Goal: Transaction & Acquisition: Download file/media

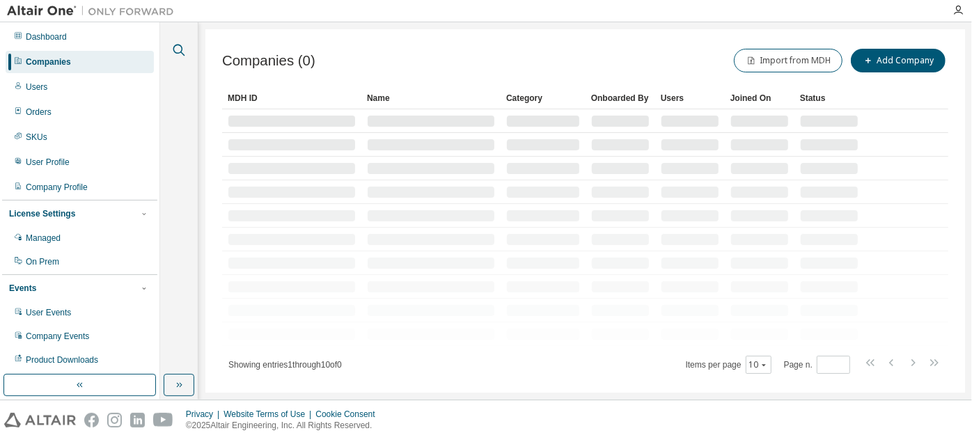
click at [182, 47] on icon "button" at bounding box center [179, 50] width 17 height 17
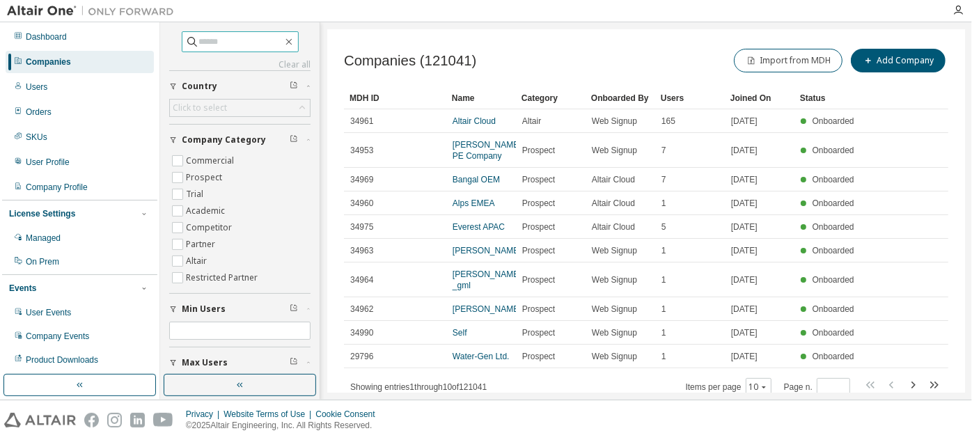
click at [251, 38] on input "text" at bounding box center [241, 42] width 84 height 14
type input "**********"
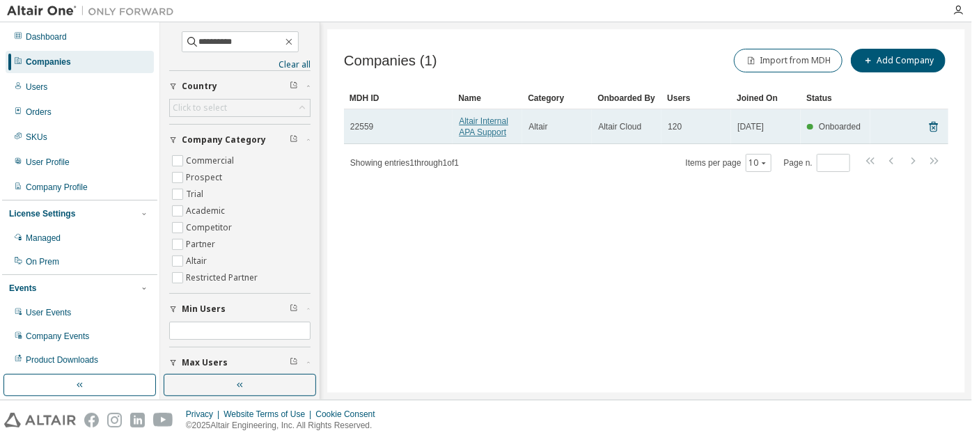
click at [477, 134] on link "Altair Internal APA Support" at bounding box center [483, 126] width 49 height 21
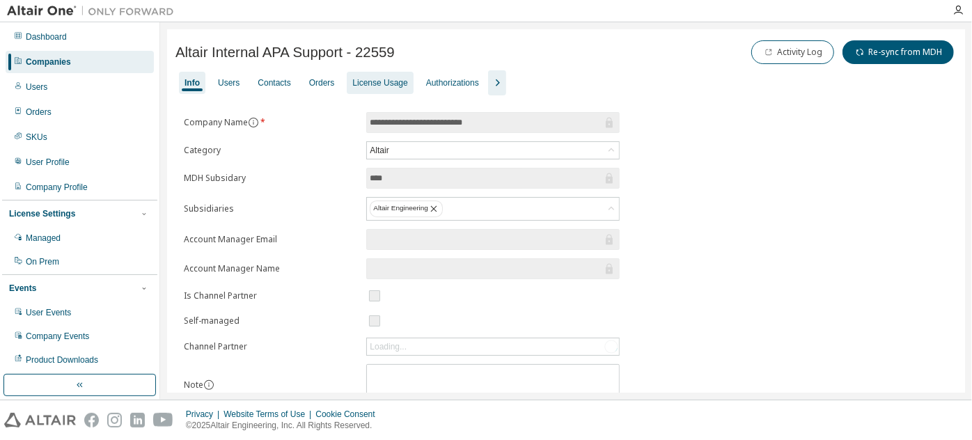
click at [387, 81] on div "License Usage" at bounding box center [379, 82] width 55 height 11
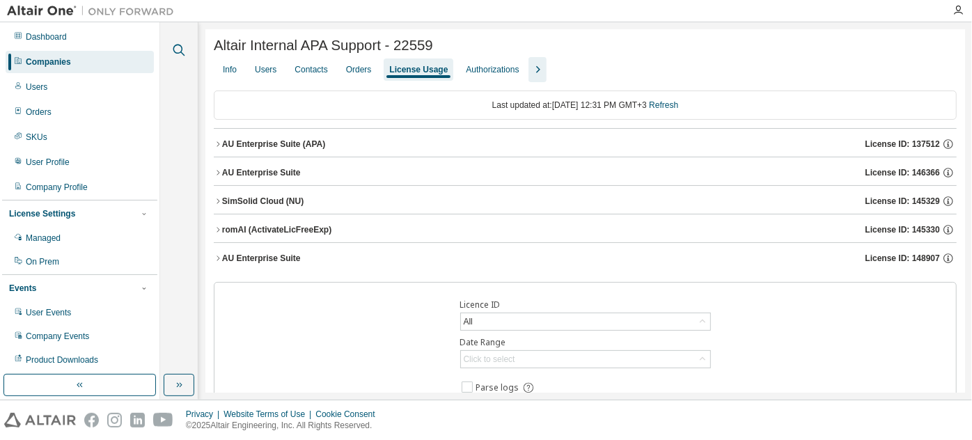
click at [176, 56] on icon "button" at bounding box center [179, 50] width 17 height 17
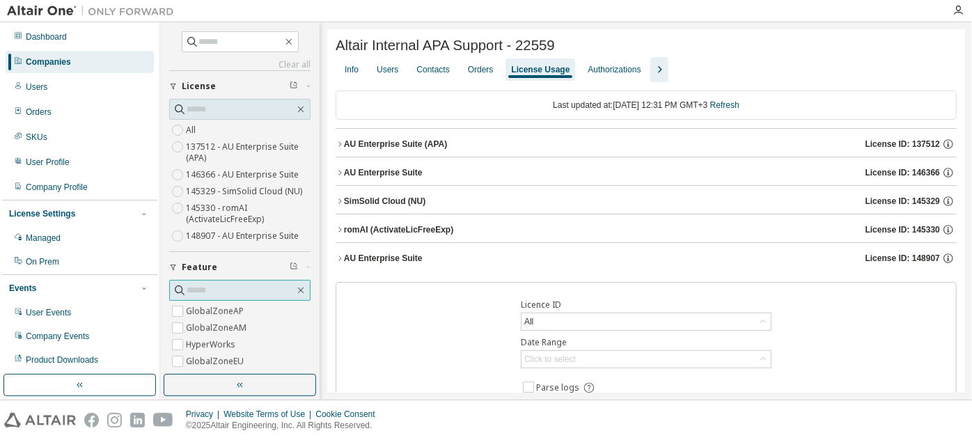
click at [231, 283] on input "text" at bounding box center [241, 290] width 108 height 14
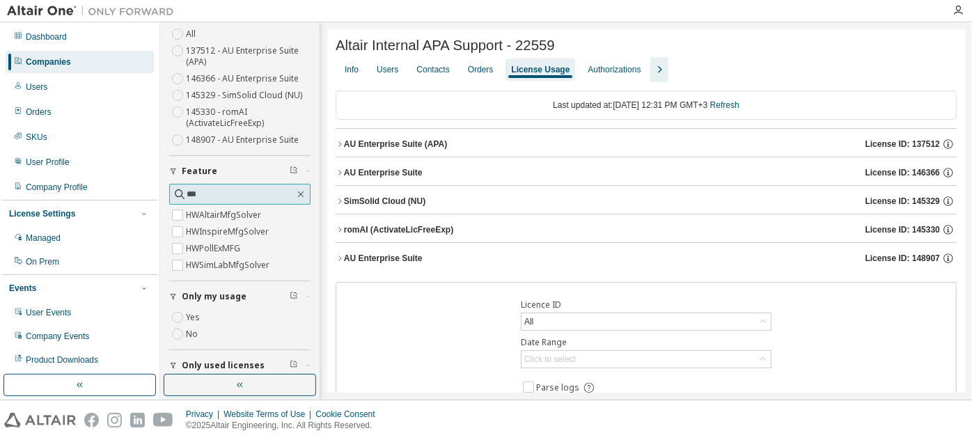
scroll to position [109, 0]
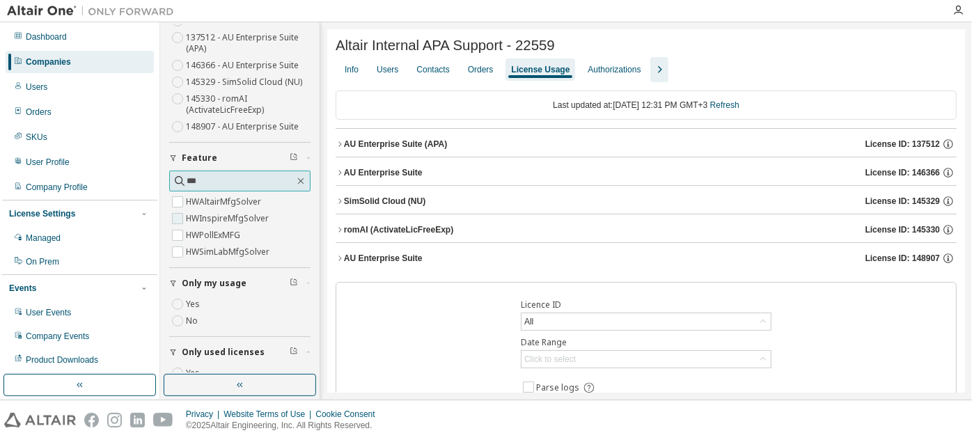
type input "***"
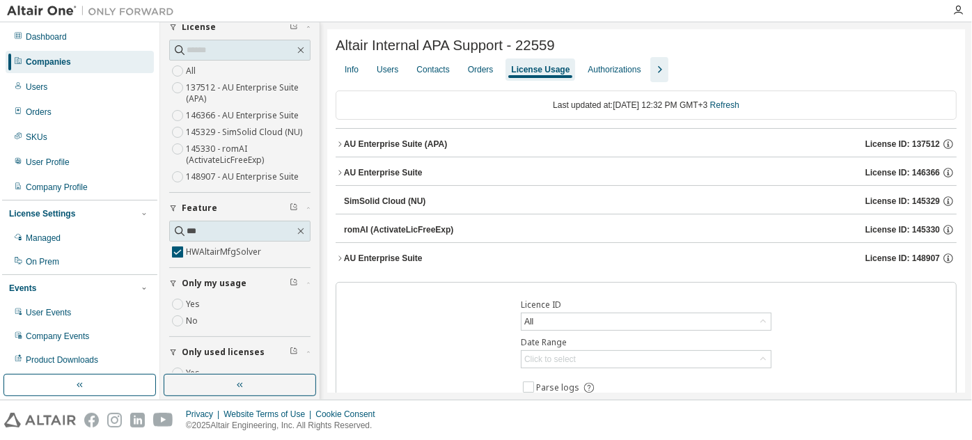
click at [178, 212] on button "Feature" at bounding box center [239, 208] width 141 height 31
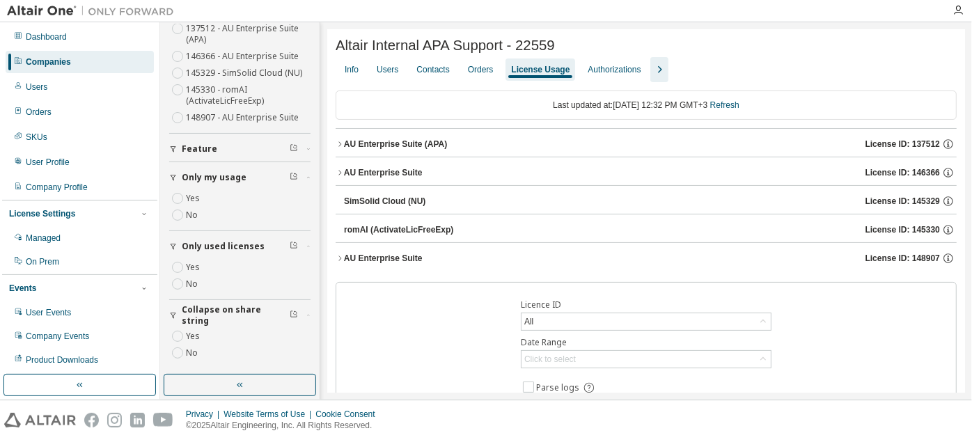
scroll to position [0, 0]
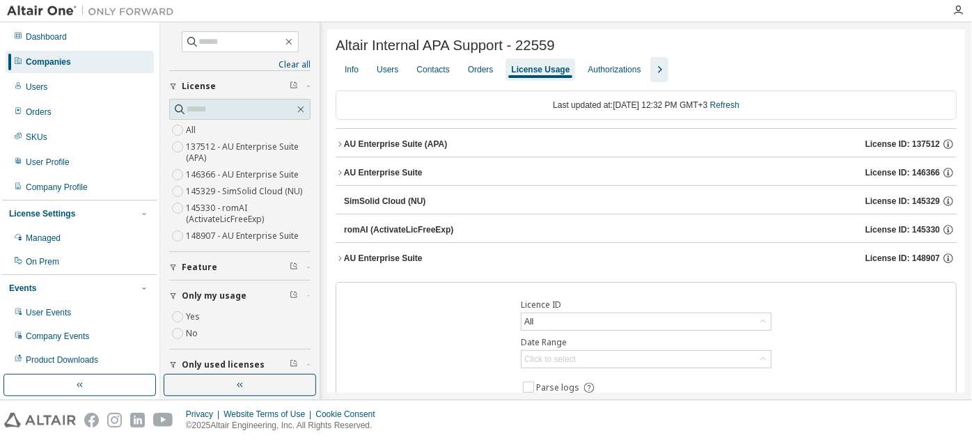
click at [235, 265] on div "Feature" at bounding box center [244, 267] width 125 height 11
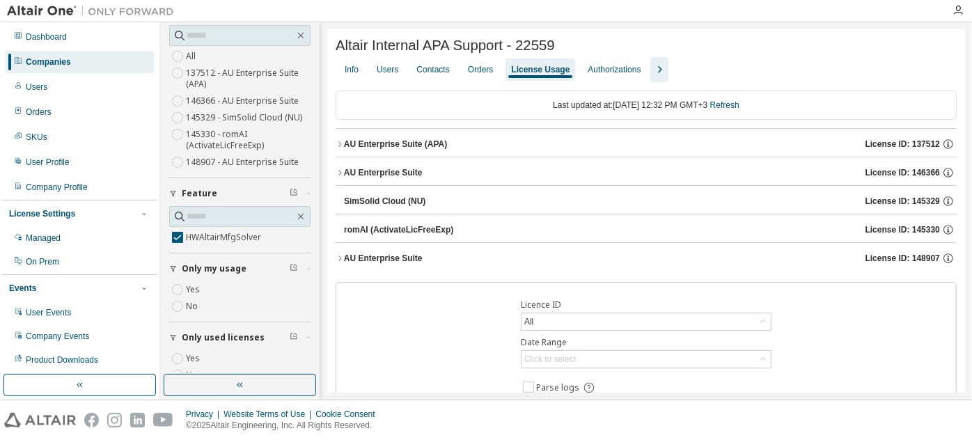
scroll to position [79, 0]
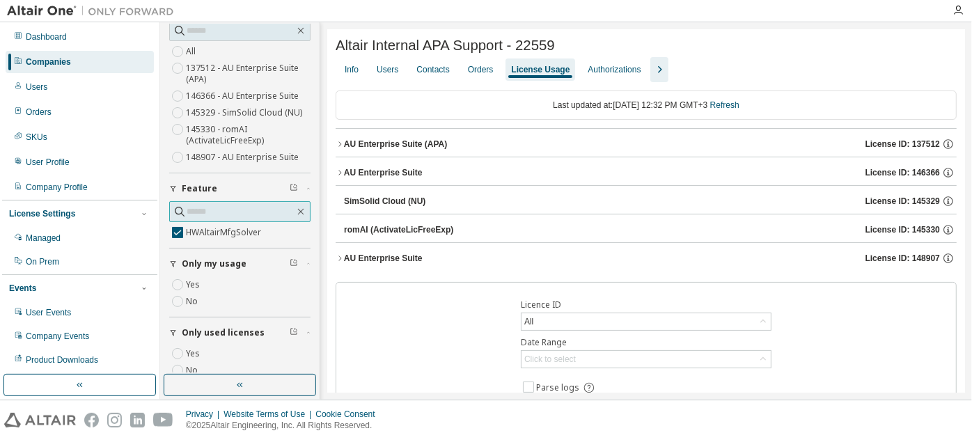
click at [235, 209] on input "text" at bounding box center [241, 212] width 108 height 14
type input "*"
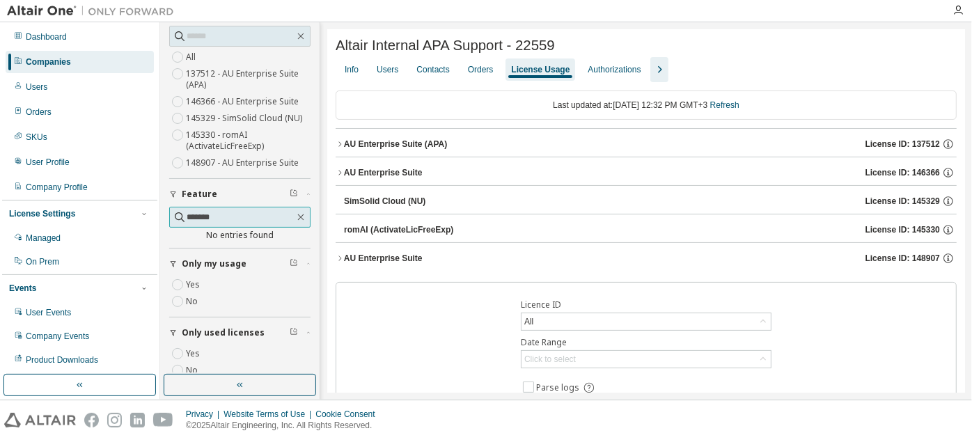
scroll to position [0, 0]
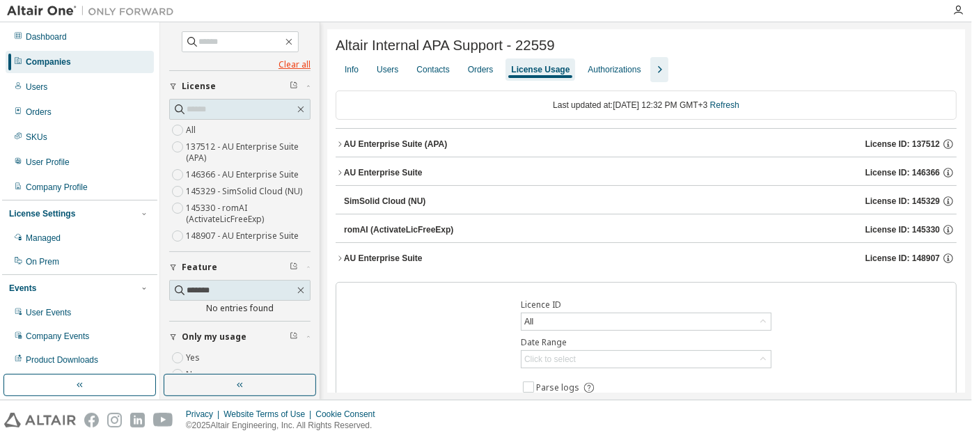
click at [290, 66] on link "Clear all" at bounding box center [239, 64] width 141 height 11
click at [221, 284] on input "*******" at bounding box center [241, 290] width 108 height 14
type input "**********"
click at [384, 150] on div "AU Enterprise Suite (APA)" at bounding box center [395, 144] width 103 height 11
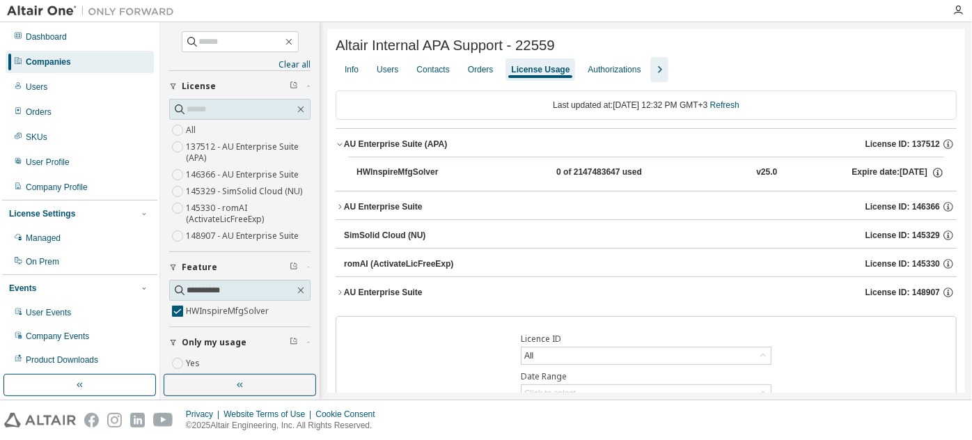
click at [384, 150] on div "AU Enterprise Suite (APA)" at bounding box center [395, 144] width 103 height 11
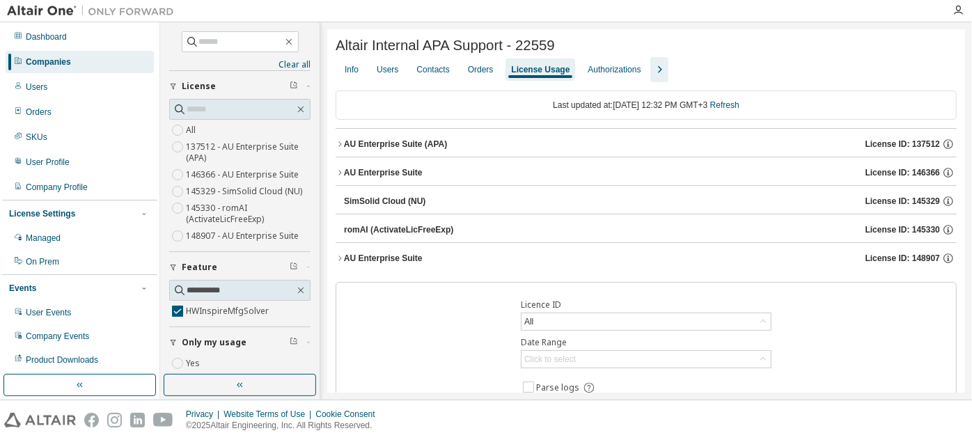
click at [380, 170] on div "AU Enterprise Suite" at bounding box center [383, 172] width 79 height 11
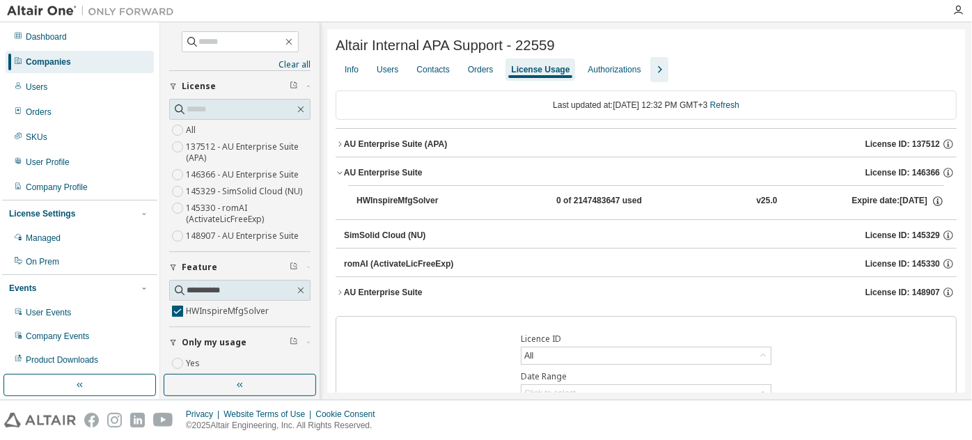
click at [380, 170] on div "AU Enterprise Suite" at bounding box center [383, 172] width 79 height 11
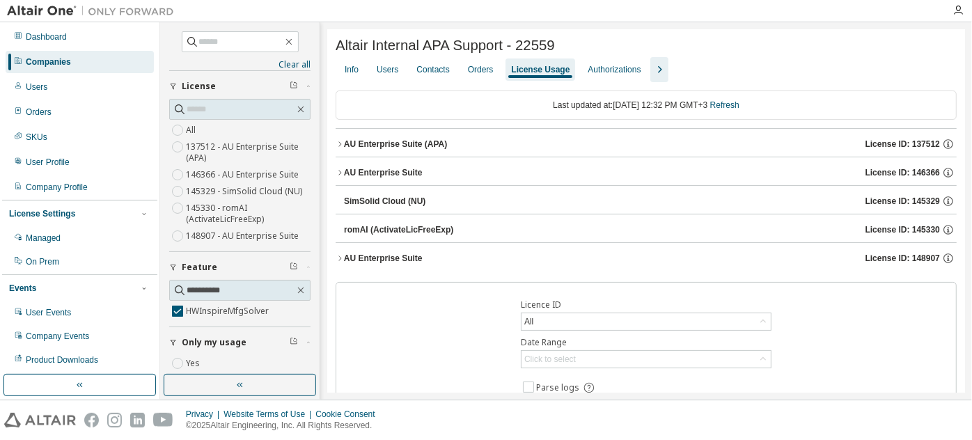
click at [379, 267] on button "AU Enterprise Suite License ID: 148907" at bounding box center [646, 258] width 621 height 31
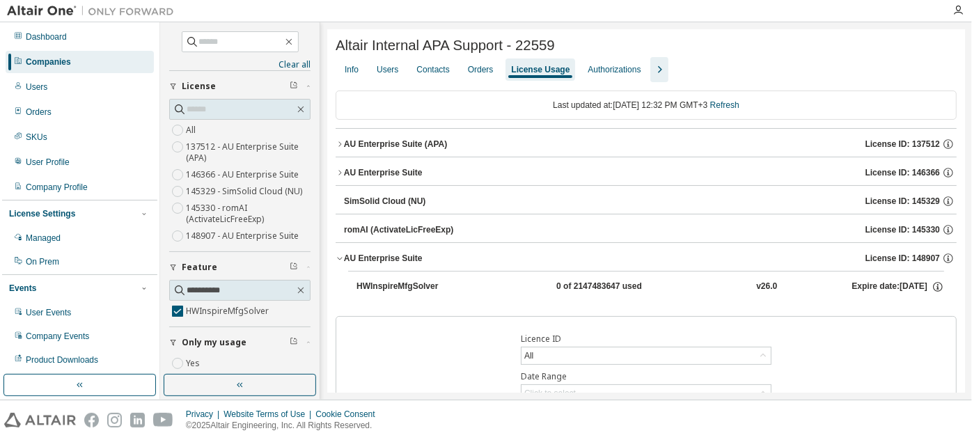
click at [379, 267] on button "AU Enterprise Suite License ID: 148907" at bounding box center [646, 258] width 621 height 31
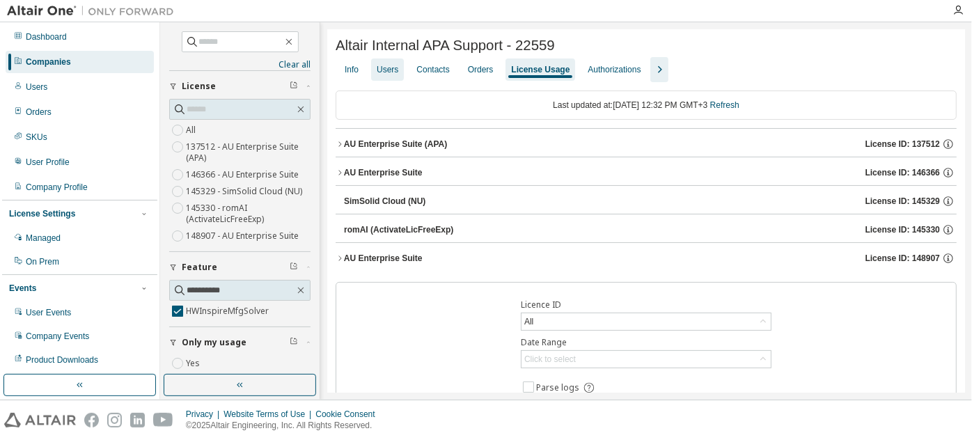
click at [382, 75] on div "Users" at bounding box center [388, 69] width 22 height 11
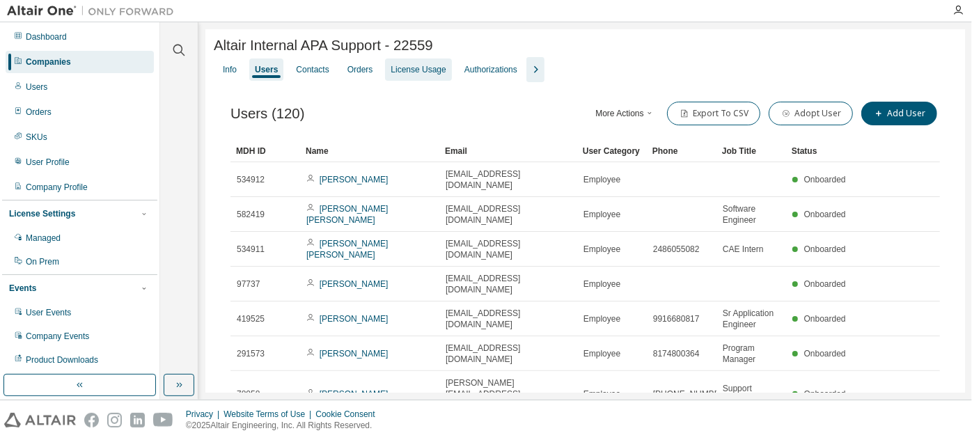
click at [405, 79] on div "License Usage" at bounding box center [418, 69] width 66 height 22
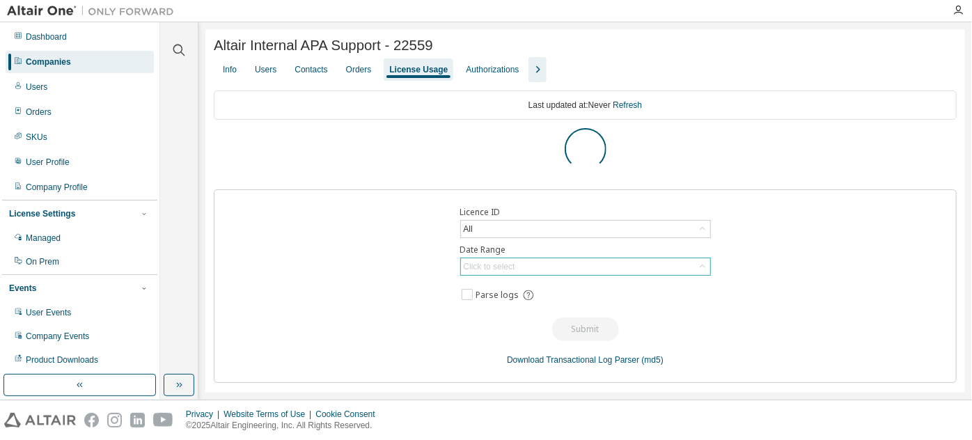
click at [555, 265] on div "Click to select" at bounding box center [585, 266] width 249 height 17
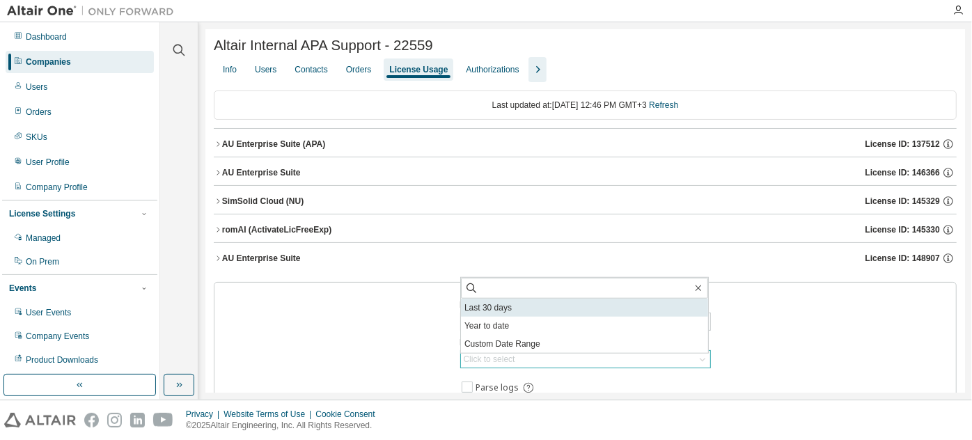
click at [543, 306] on li "Last 30 days" at bounding box center [584, 308] width 247 height 18
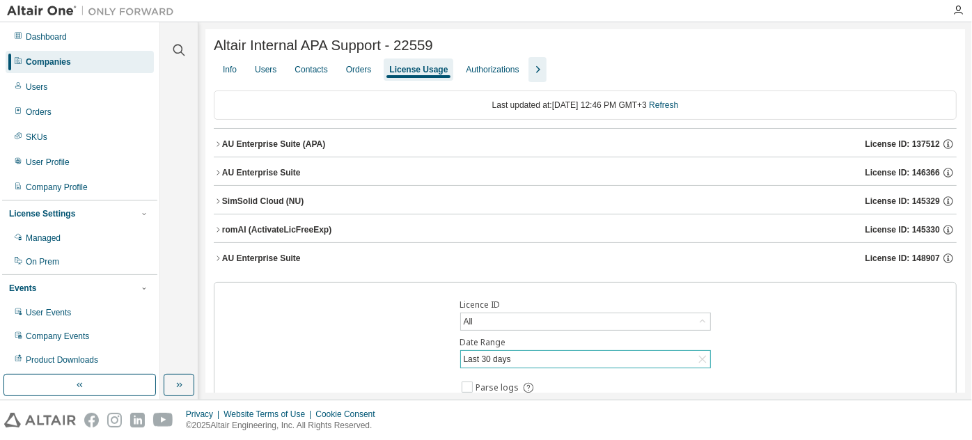
scroll to position [91, 0]
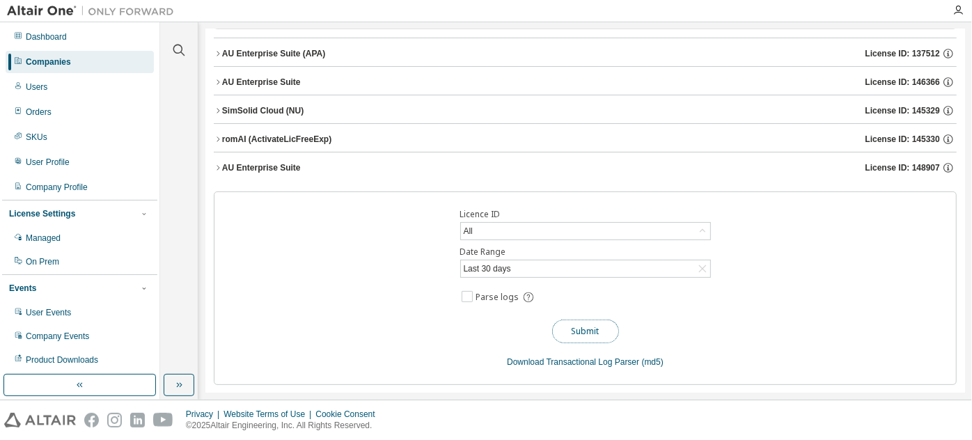
click at [595, 324] on button "Submit" at bounding box center [585, 332] width 67 height 24
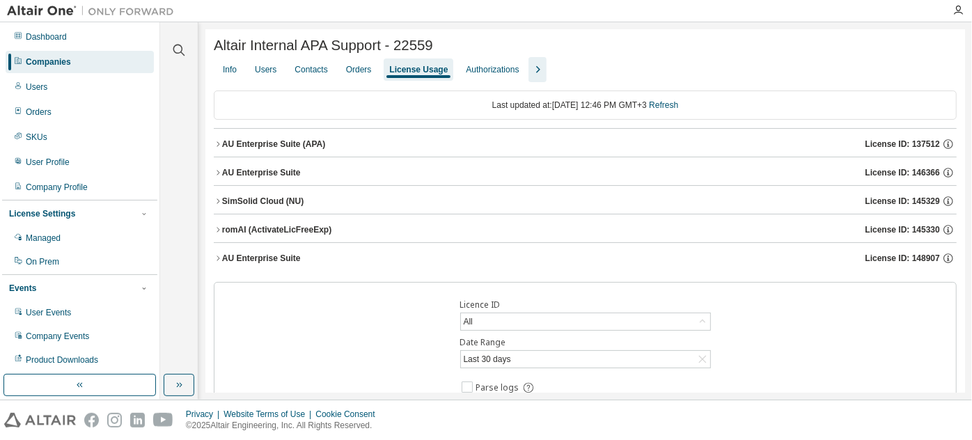
click at [776, 325] on div "Licence ID All Date Range Last 30 days Parse logs Submit Download Transactional…" at bounding box center [585, 379] width 743 height 194
click at [637, 328] on div "All" at bounding box center [585, 321] width 249 height 17
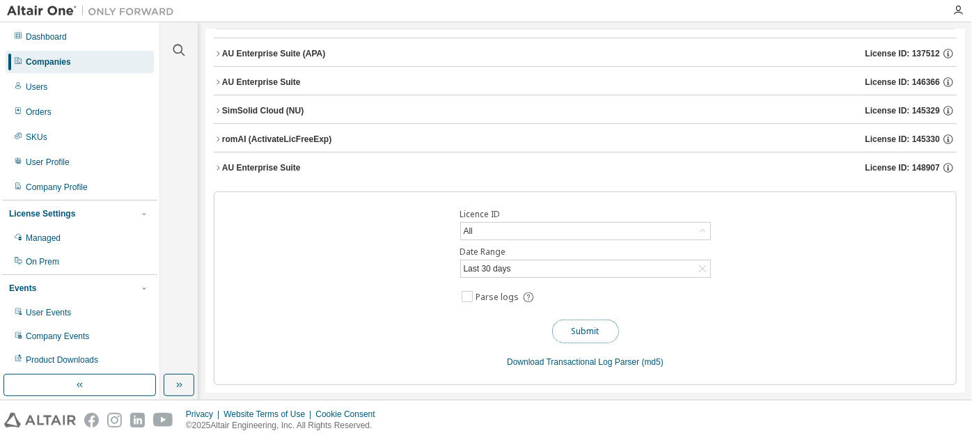
click at [591, 336] on button "Submit" at bounding box center [585, 332] width 67 height 24
click at [577, 270] on div "Last 30 days" at bounding box center [585, 268] width 249 height 17
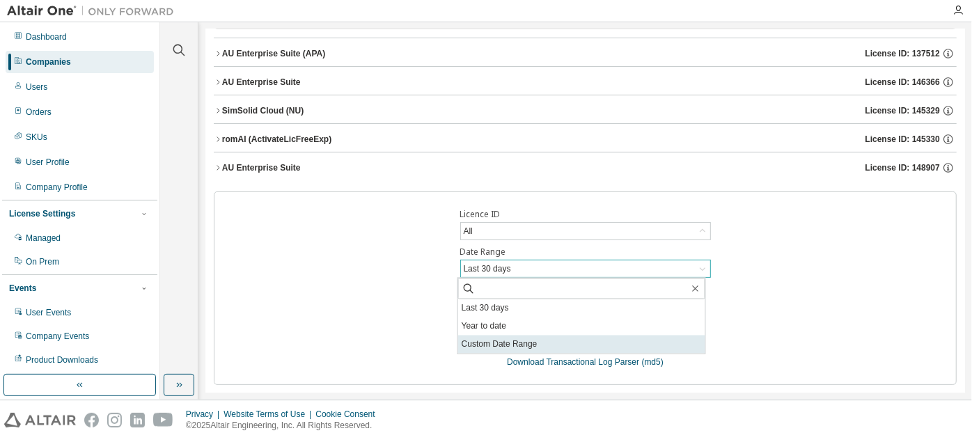
click at [520, 341] on li "Custom Date Range" at bounding box center [581, 345] width 247 height 18
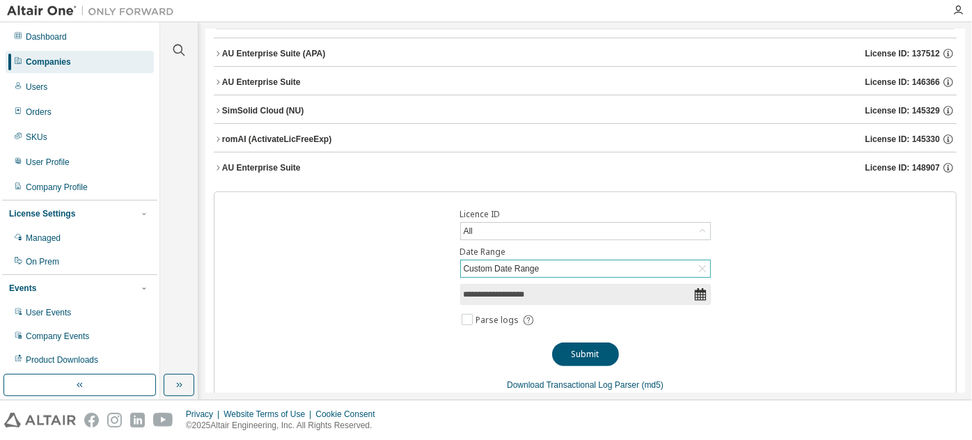
click at [579, 295] on input "**********" at bounding box center [579, 295] width 230 height 14
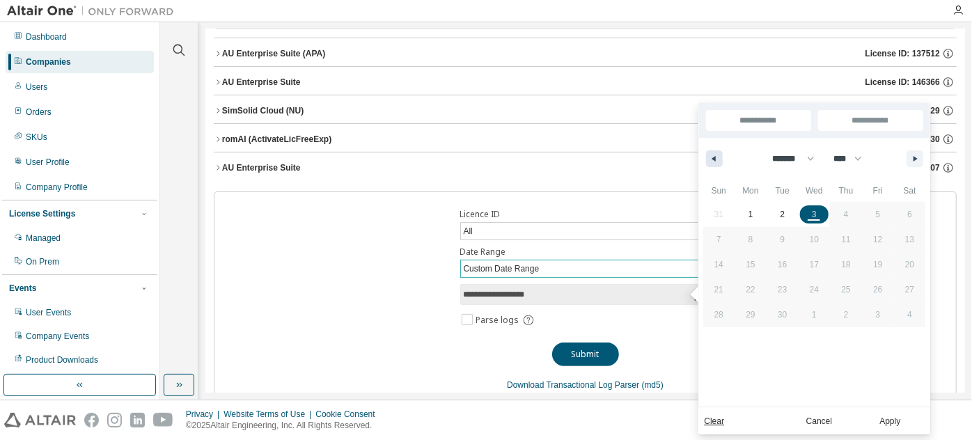
click at [713, 157] on icon "button" at bounding box center [712, 159] width 7 height 6
select select "*"
click at [843, 245] on span "7" at bounding box center [846, 240] width 32 height 18
type input "*"
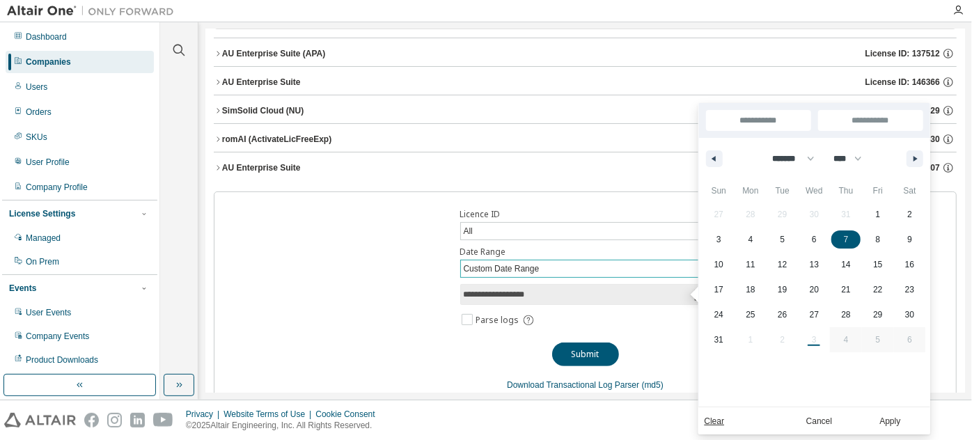
type input "**********"
click at [914, 159] on icon "button" at bounding box center [917, 159] width 7 height 6
select select "*"
click at [815, 214] on span "3" at bounding box center [814, 214] width 5 height 25
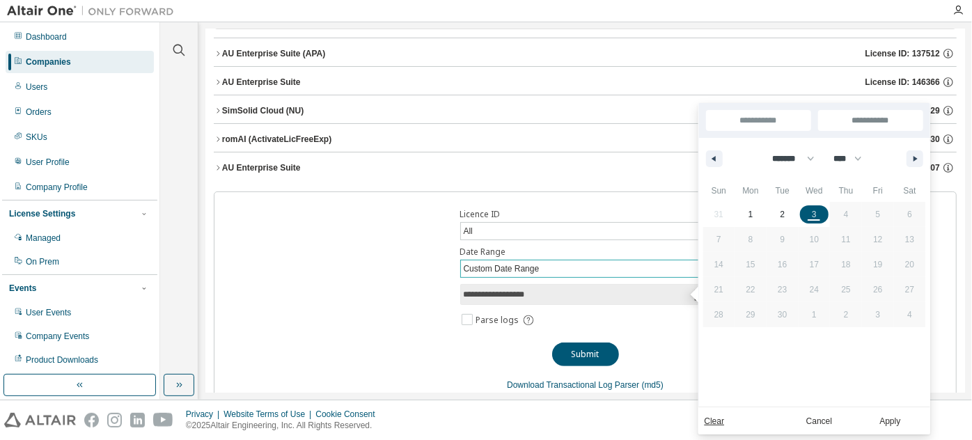
type input "**"
type input "**********"
select select "*"
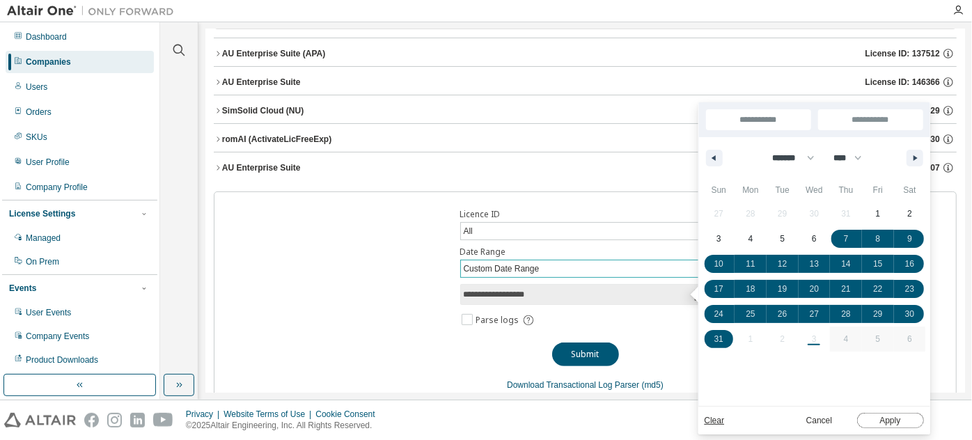
click at [886, 419] on button "Apply" at bounding box center [890, 420] width 67 height 15
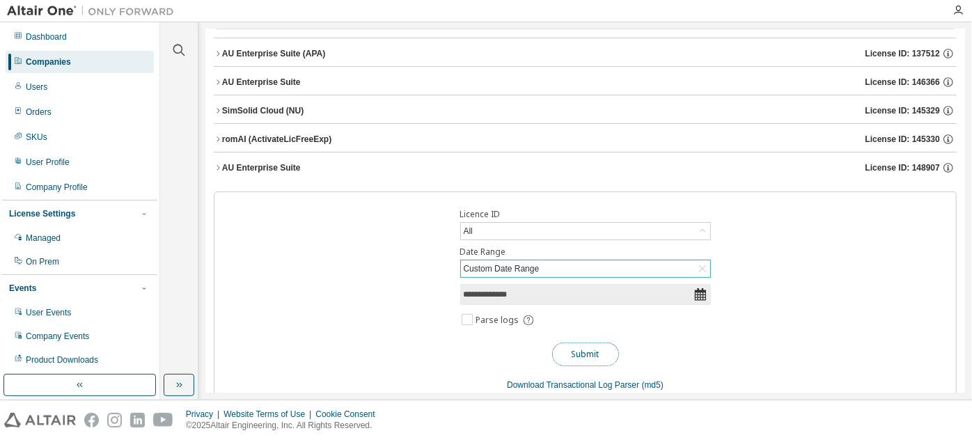
click at [581, 346] on button "Submit" at bounding box center [585, 355] width 67 height 24
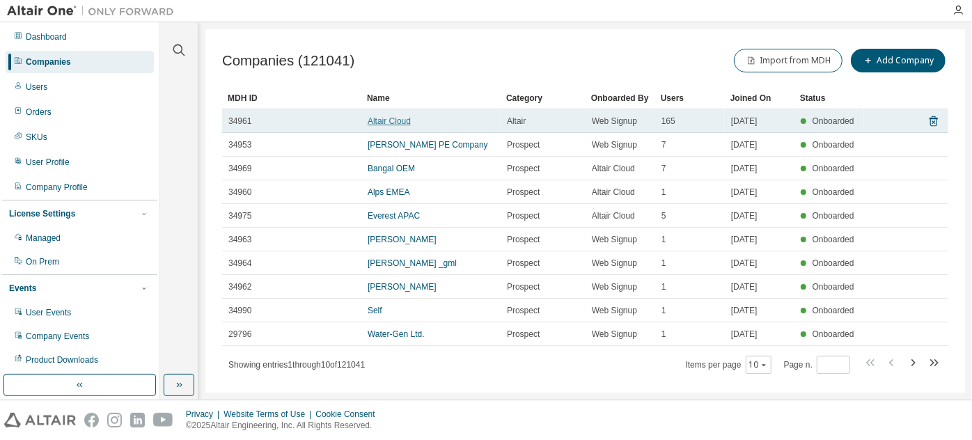
click at [387, 120] on link "Altair Cloud" at bounding box center [389, 121] width 43 height 10
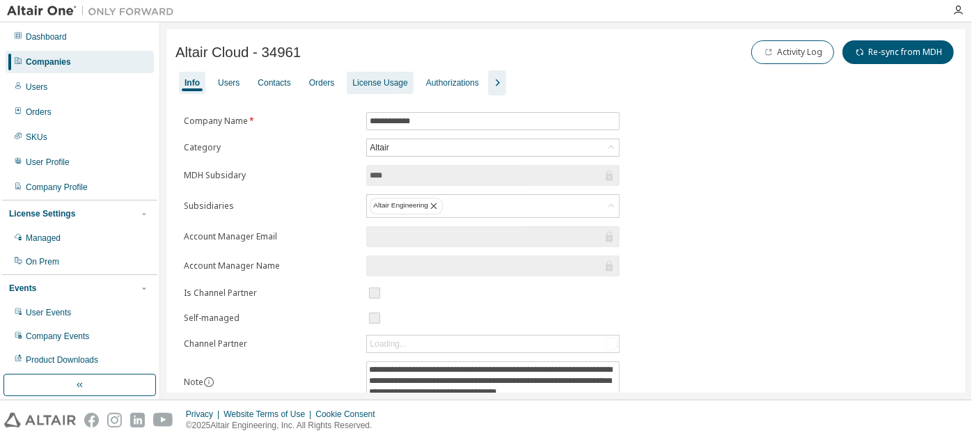
click at [374, 74] on div "License Usage" at bounding box center [380, 83] width 66 height 22
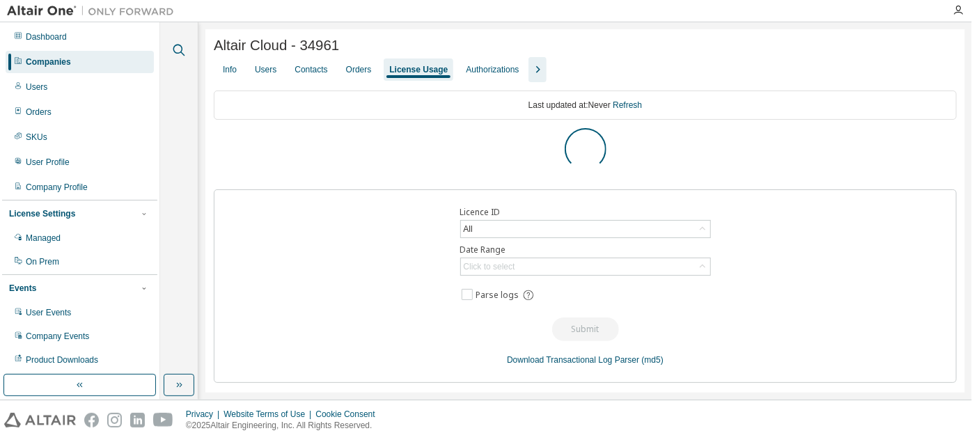
click at [182, 51] on icon "button" at bounding box center [179, 50] width 17 height 17
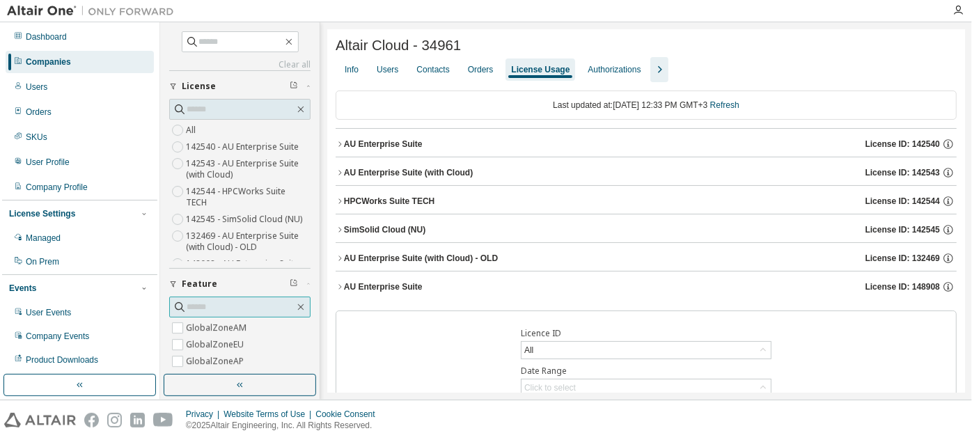
click at [217, 304] on input "text" at bounding box center [241, 307] width 108 height 14
type input "***"
click at [341, 142] on icon "button" at bounding box center [340, 144] width 8 height 8
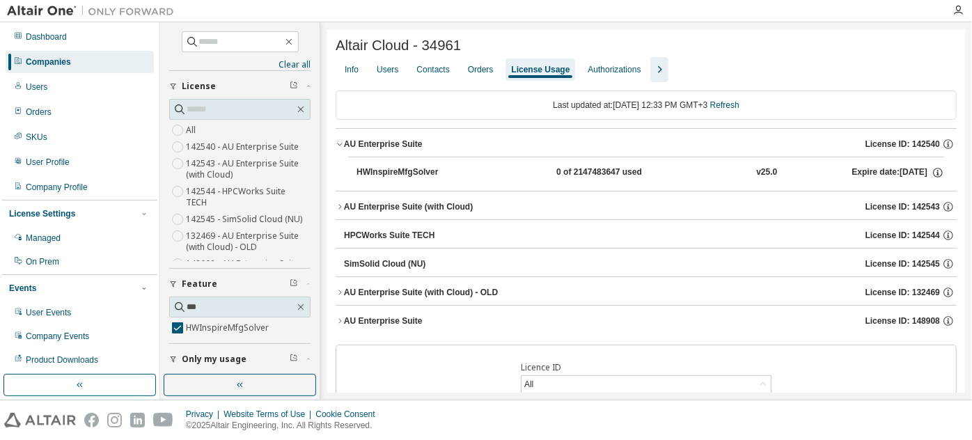
click at [341, 142] on icon "button" at bounding box center [340, 144] width 8 height 8
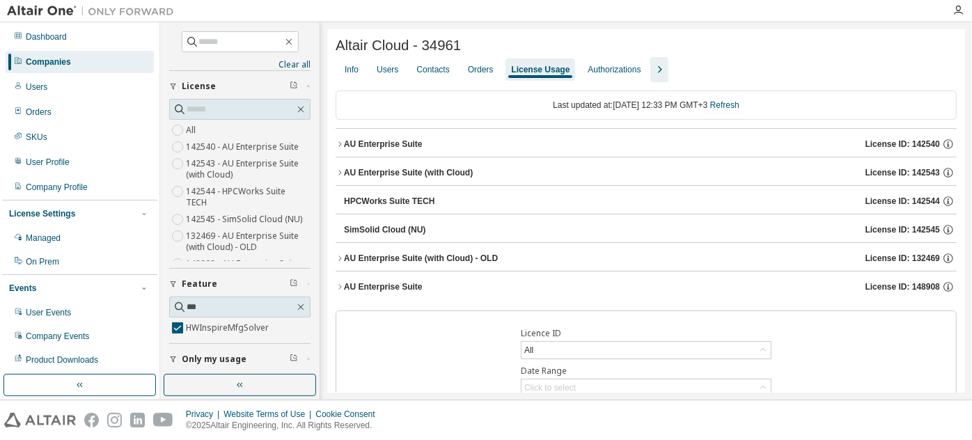
click at [340, 172] on icon "button" at bounding box center [340, 173] width 8 height 8
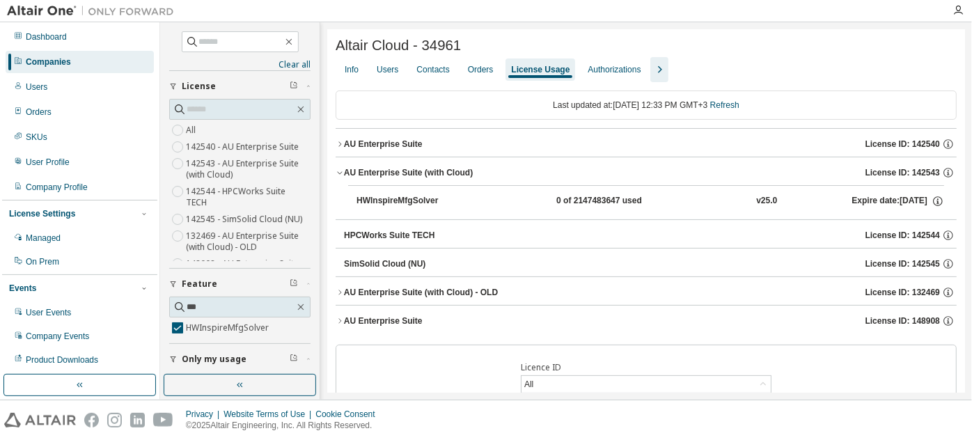
click at [340, 172] on icon "button" at bounding box center [340, 173] width 8 height 8
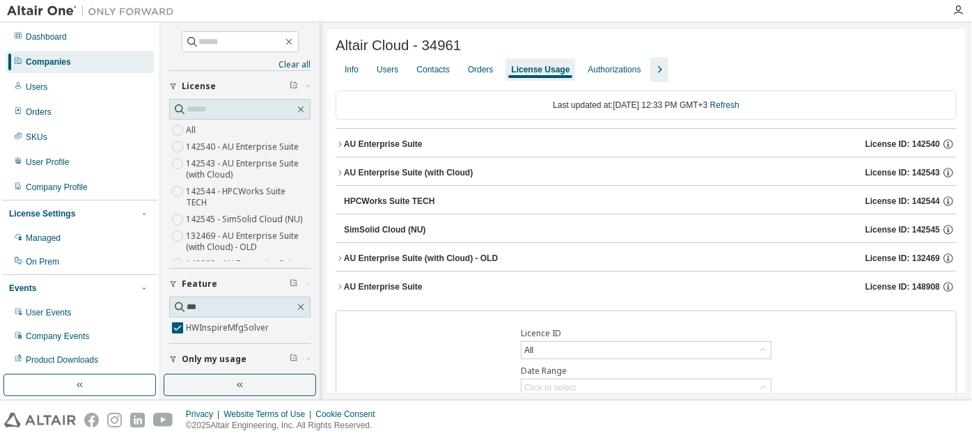
click at [352, 262] on div "AU Enterprise Suite (with Cloud) - OLD" at bounding box center [421, 258] width 154 height 11
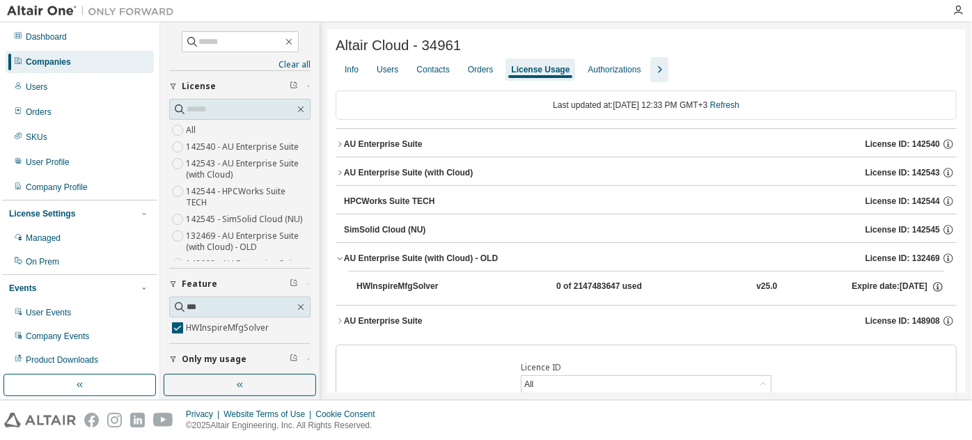
click at [352, 262] on div "AU Enterprise Suite (with Cloud) - OLD" at bounding box center [421, 258] width 154 height 11
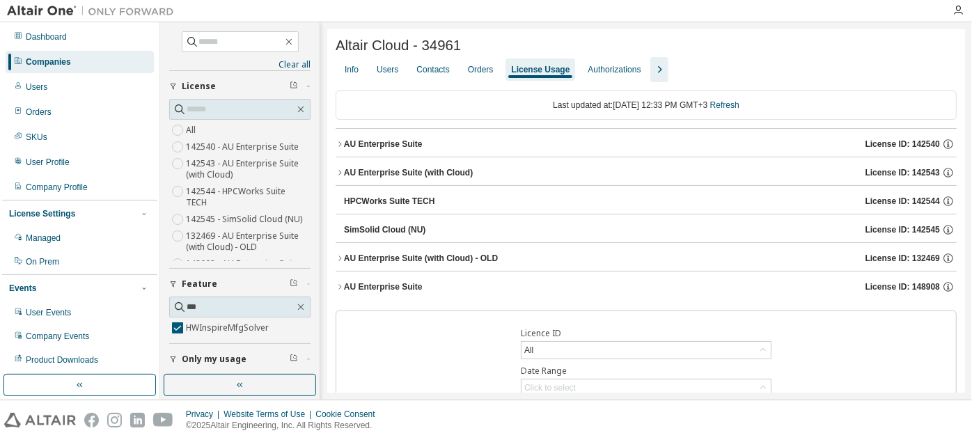
click at [354, 278] on button "AU Enterprise Suite License ID: 148908" at bounding box center [646, 287] width 621 height 31
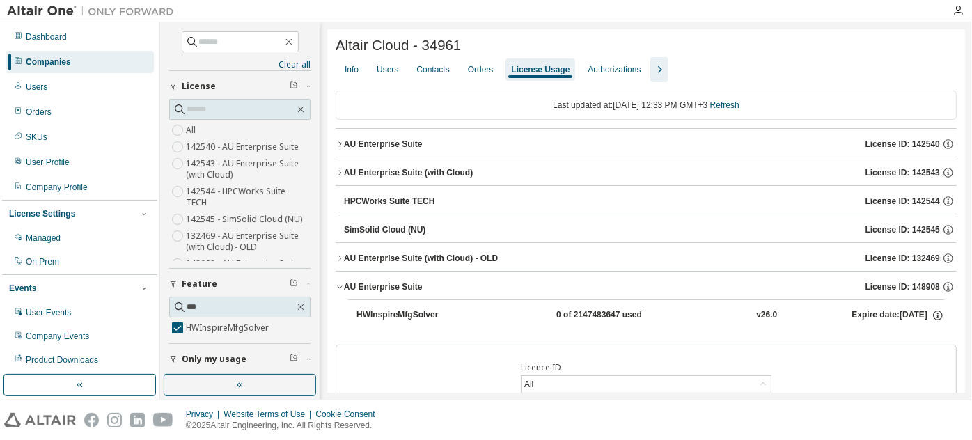
click at [354, 278] on button "AU Enterprise Suite License ID: 148908" at bounding box center [646, 287] width 621 height 31
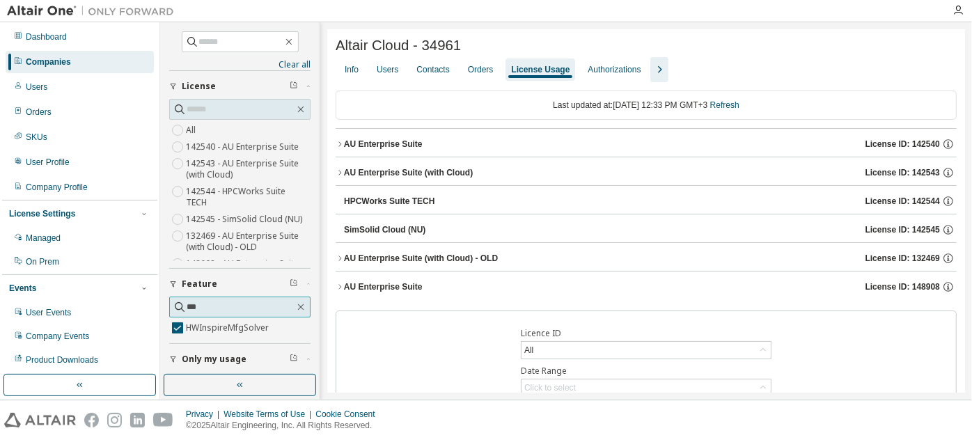
click at [226, 304] on input "***" at bounding box center [241, 307] width 108 height 14
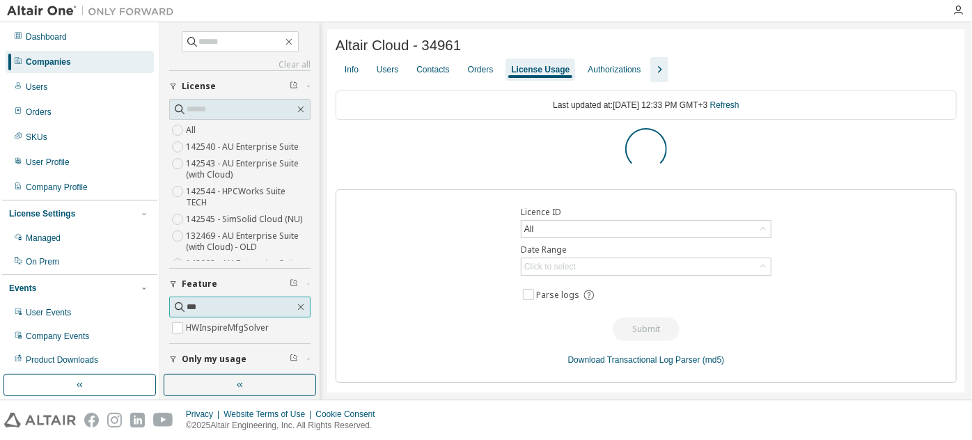
click at [230, 308] on input "***" at bounding box center [241, 307] width 108 height 14
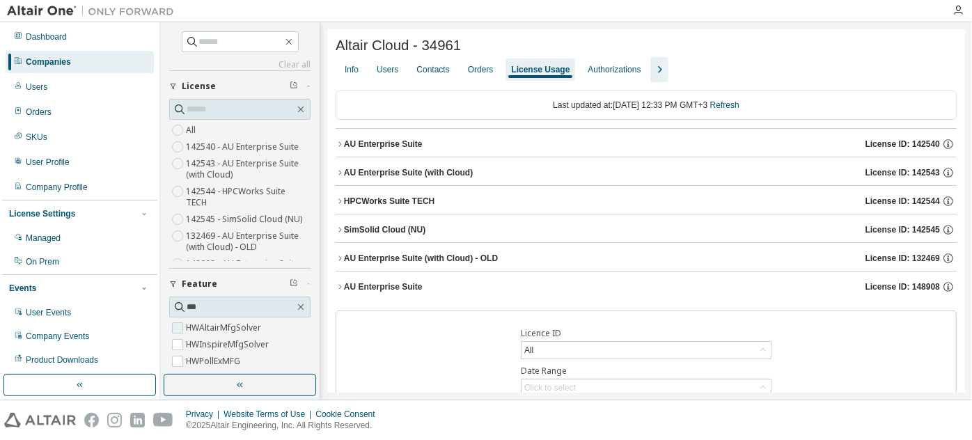
click at [221, 326] on label "HWAltairMfgSolver" at bounding box center [225, 328] width 78 height 17
click at [396, 150] on div "AU Enterprise Suite" at bounding box center [383, 144] width 79 height 11
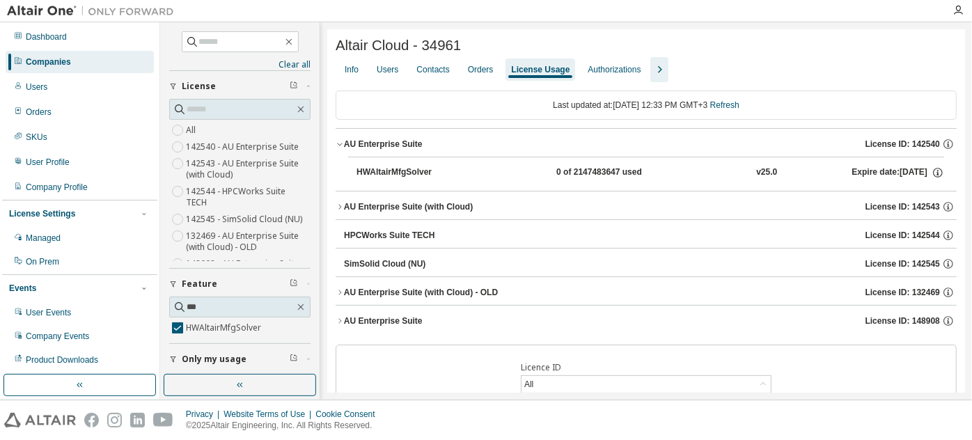
click at [396, 150] on div "AU Enterprise Suite" at bounding box center [383, 144] width 79 height 11
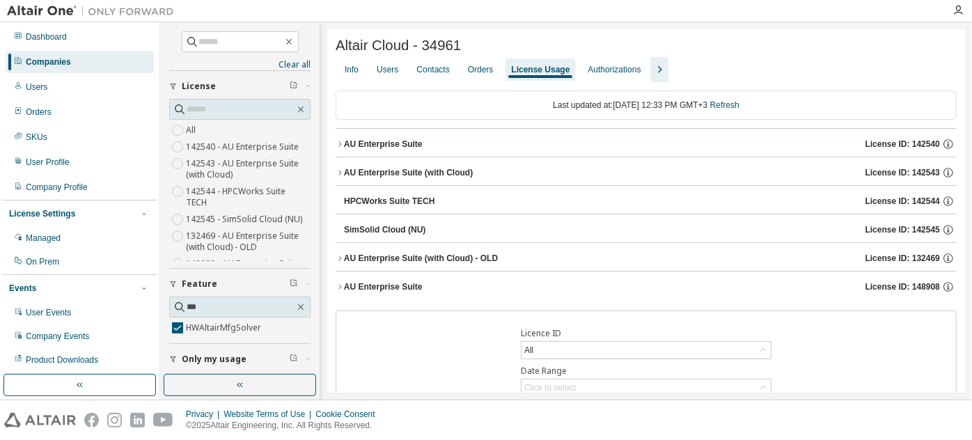
click at [397, 164] on button "AU Enterprise Suite (with Cloud) License ID: 142543" at bounding box center [646, 172] width 621 height 31
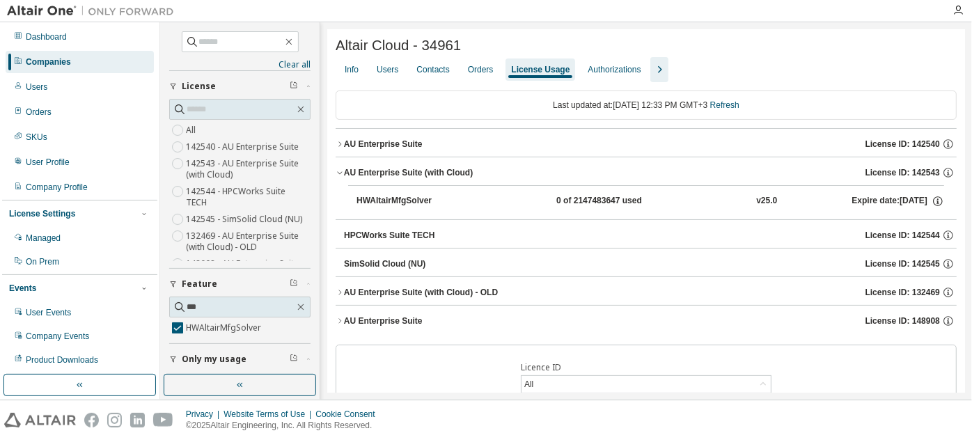
click at [397, 164] on button "AU Enterprise Suite (with Cloud) License ID: 142543" at bounding box center [646, 172] width 621 height 31
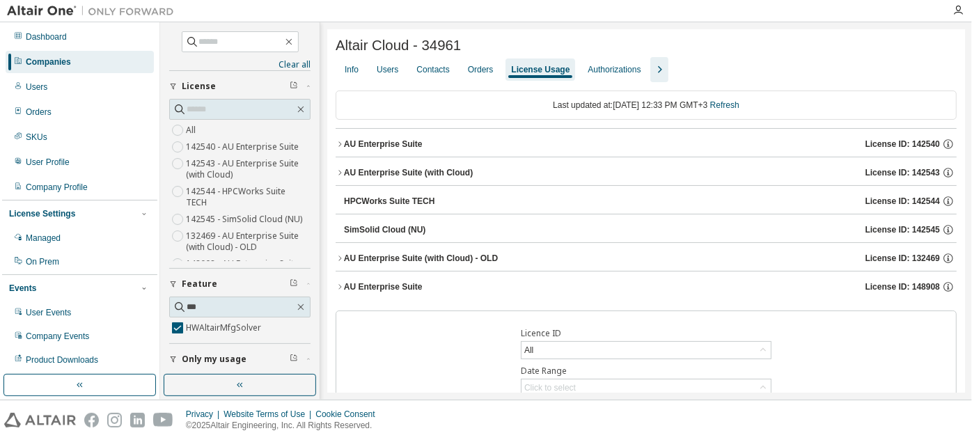
click at [398, 250] on button "AU Enterprise Suite (with Cloud) - OLD License ID: 132469" at bounding box center [646, 258] width 621 height 31
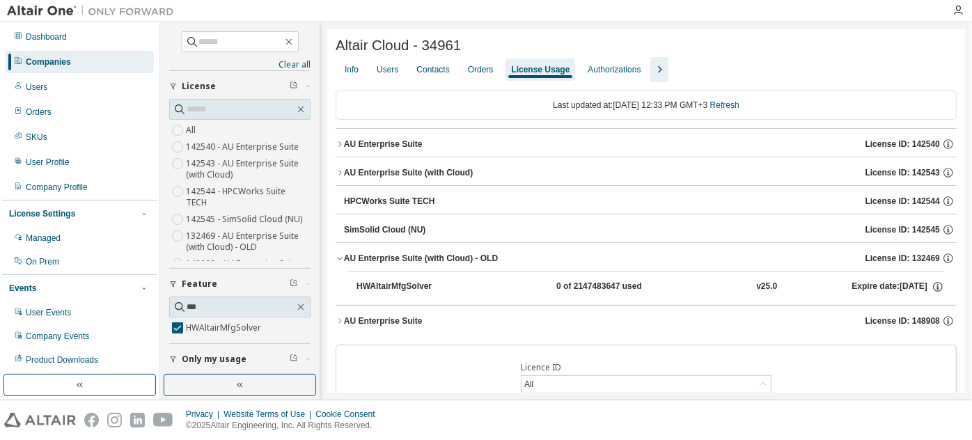
click at [405, 331] on button "AU Enterprise Suite License ID: 148908" at bounding box center [646, 321] width 621 height 31
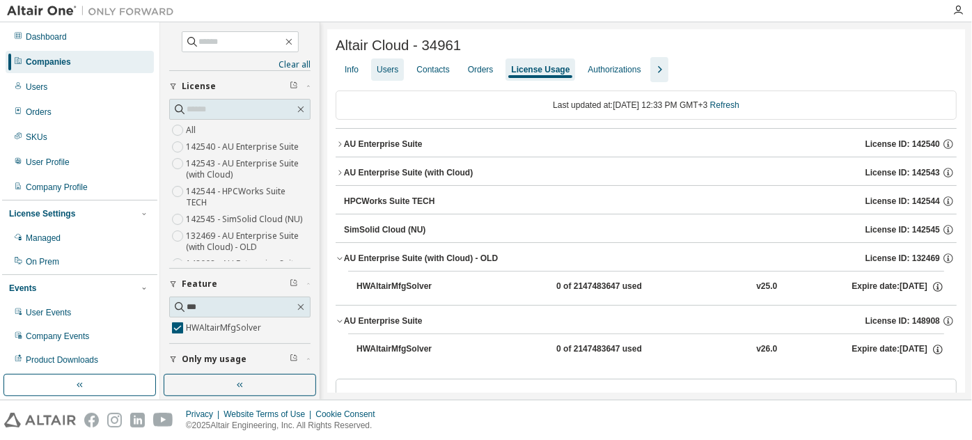
click at [394, 75] on div "Users" at bounding box center [388, 69] width 22 height 11
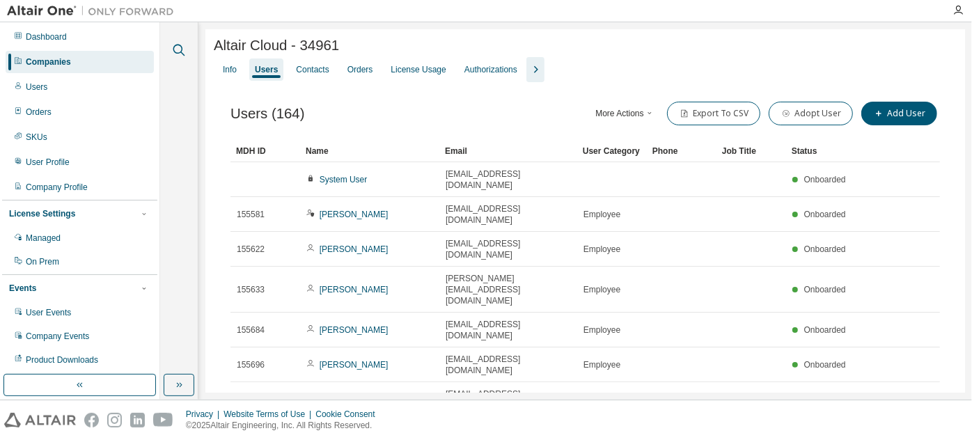
click at [185, 51] on icon "button" at bounding box center [179, 50] width 17 height 17
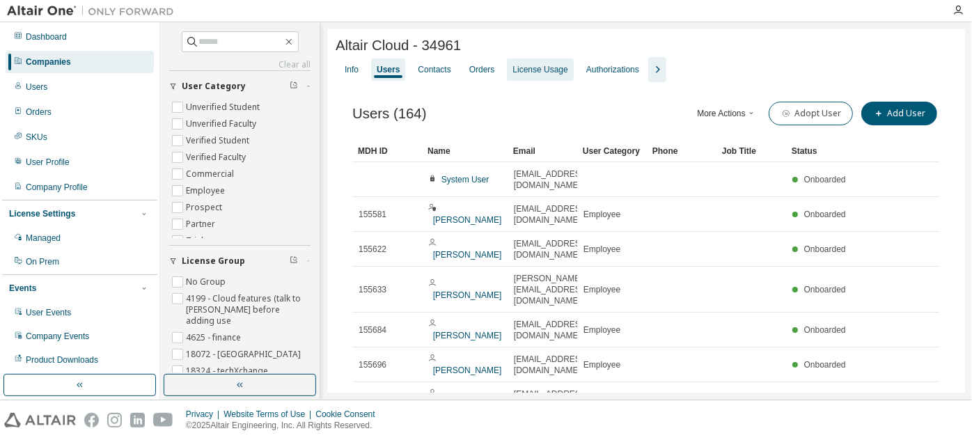
click at [531, 66] on div "License Usage" at bounding box center [540, 69] width 55 height 11
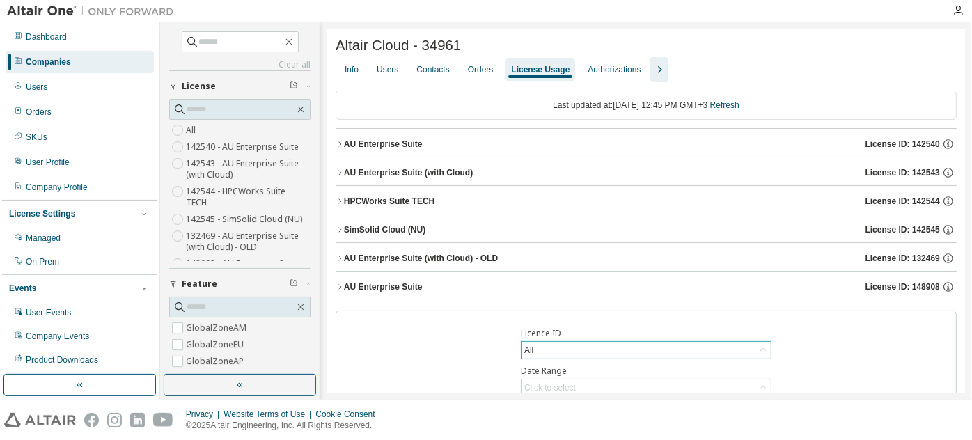
click at [583, 345] on div "All" at bounding box center [646, 350] width 249 height 17
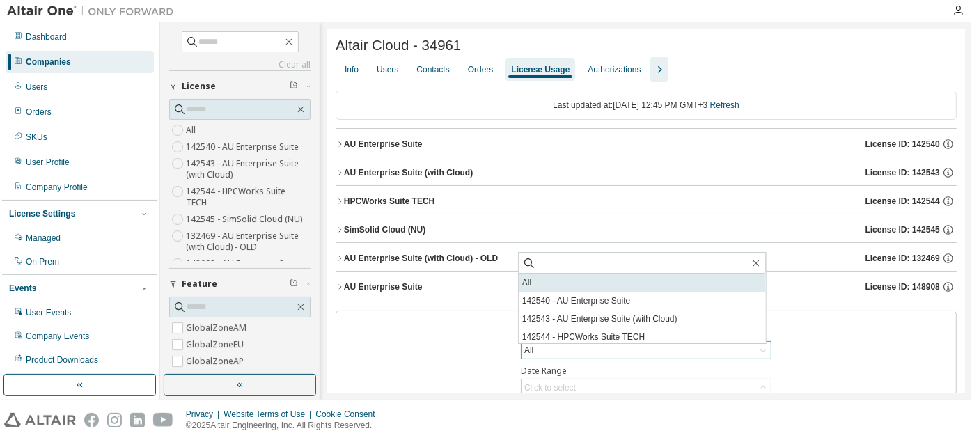
click at [572, 286] on li "All" at bounding box center [642, 283] width 247 height 18
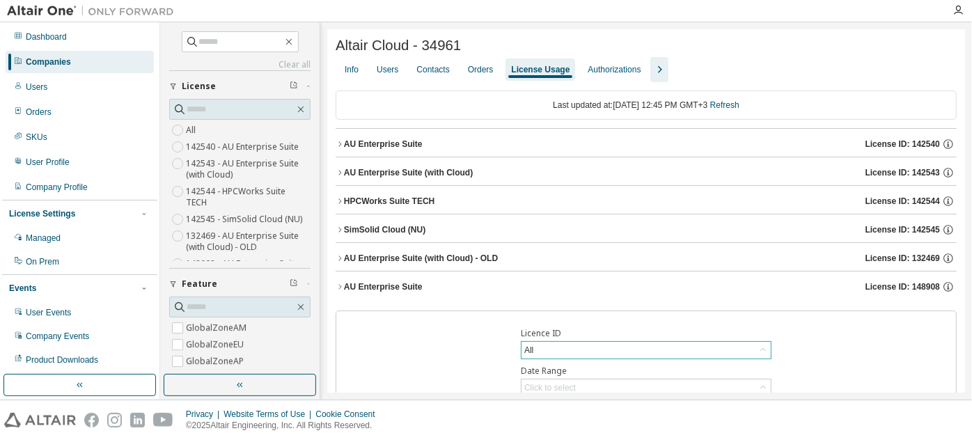
scroll to position [119, 0]
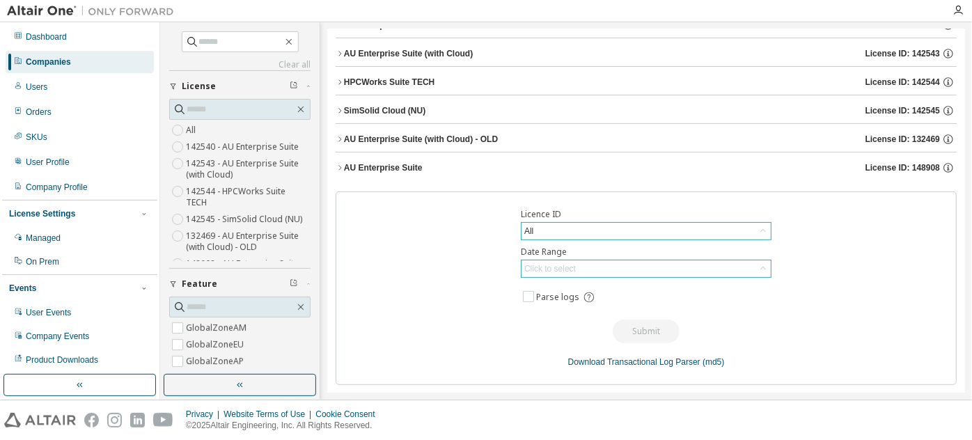
click at [570, 272] on div "Click to select" at bounding box center [550, 268] width 52 height 11
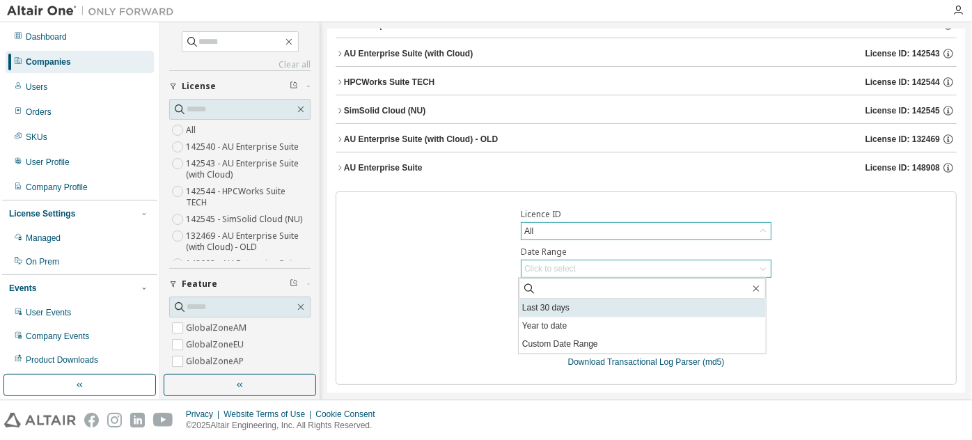
click at [575, 308] on li "Last 30 days" at bounding box center [642, 308] width 247 height 18
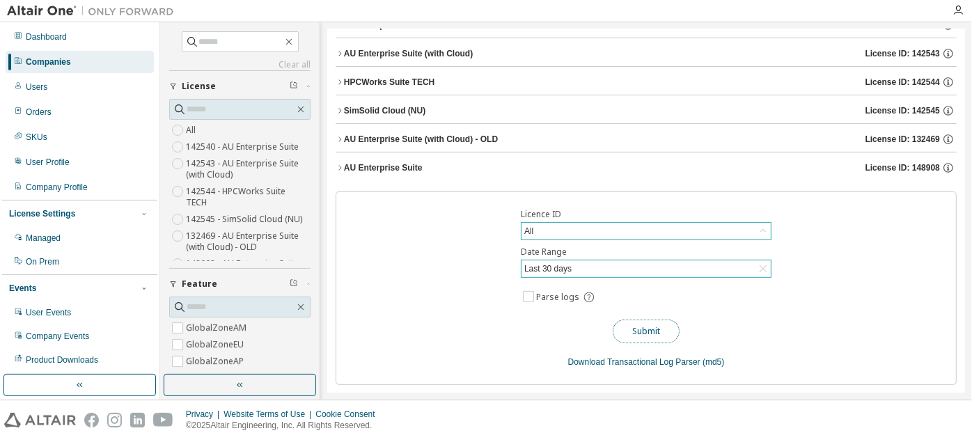
click at [625, 331] on button "Submit" at bounding box center [646, 332] width 67 height 24
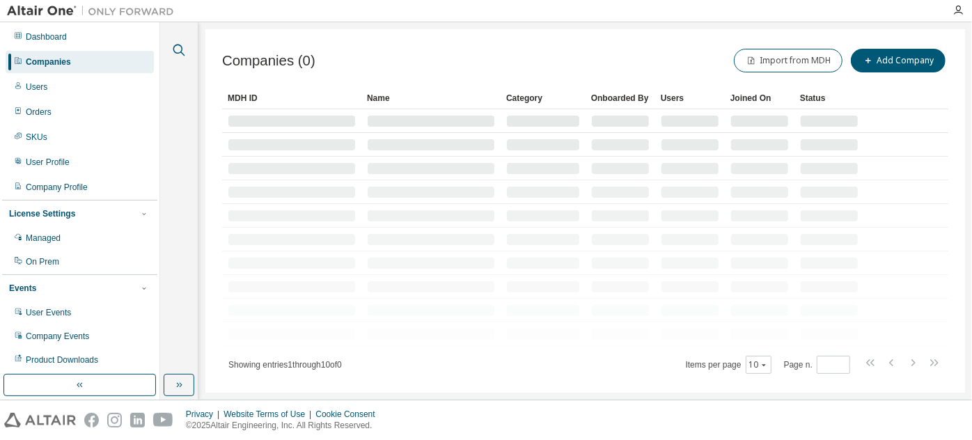
click at [173, 49] on icon "button" at bounding box center [179, 50] width 17 height 17
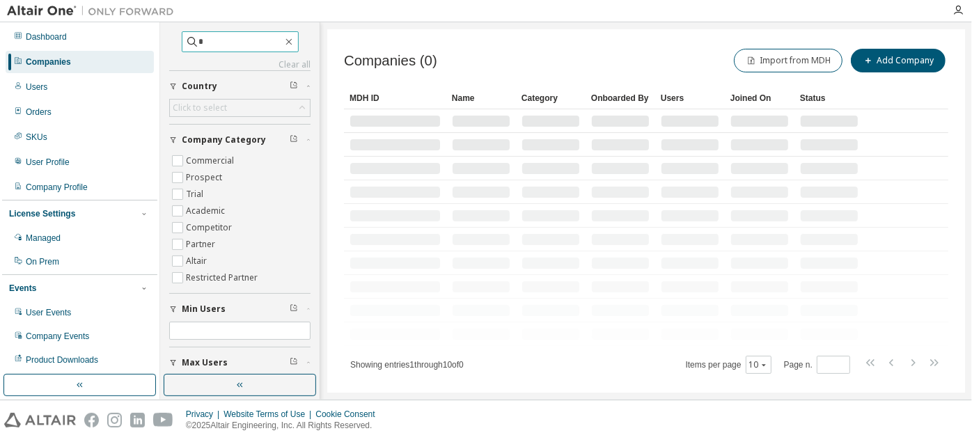
click at [262, 38] on input "*" at bounding box center [241, 42] width 84 height 14
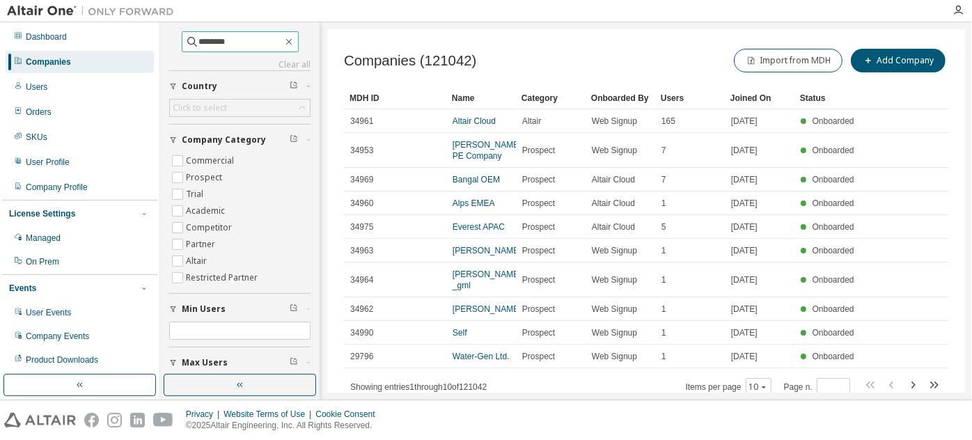
type input "********"
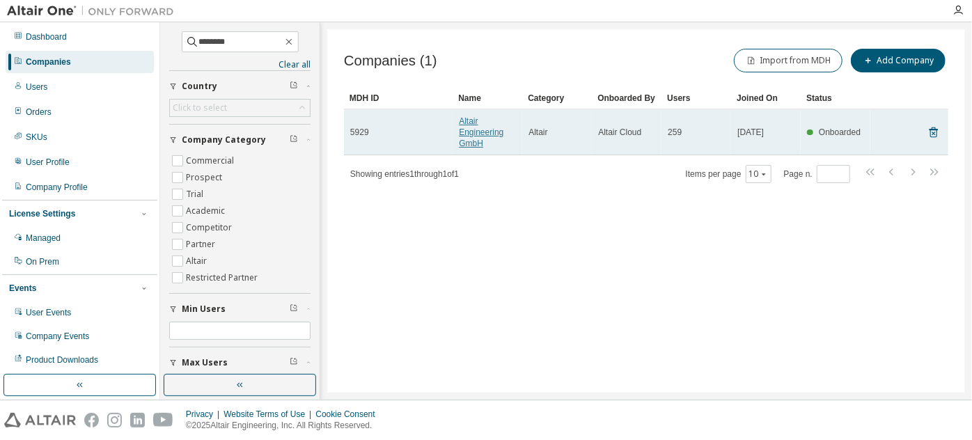
click at [471, 133] on link "Altair Engineering GmbH" at bounding box center [481, 132] width 45 height 32
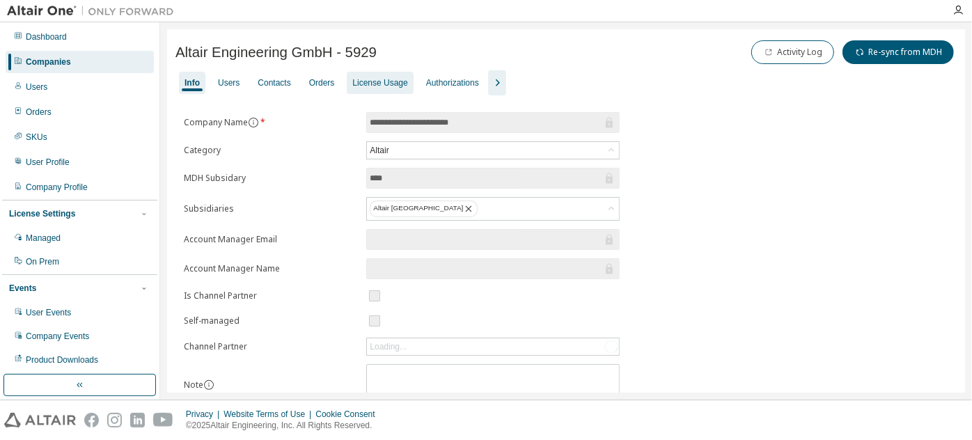
click at [380, 81] on div "License Usage" at bounding box center [379, 82] width 55 height 11
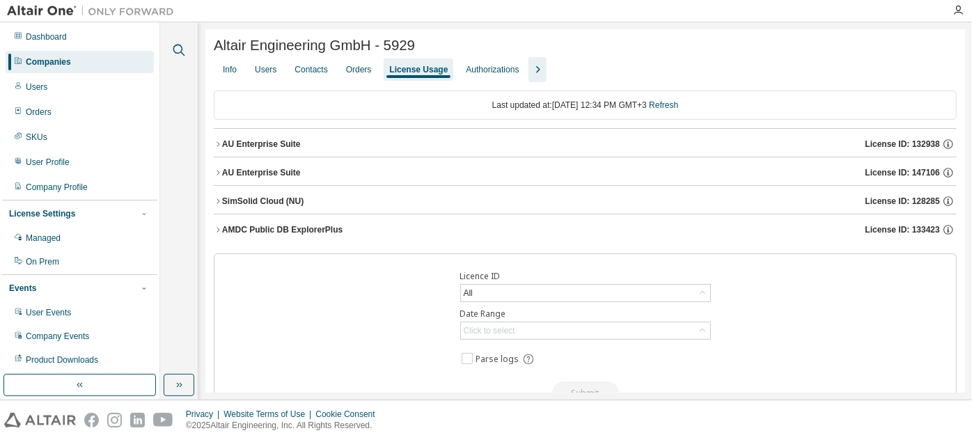
click at [179, 53] on icon "button" at bounding box center [179, 51] width 12 height 12
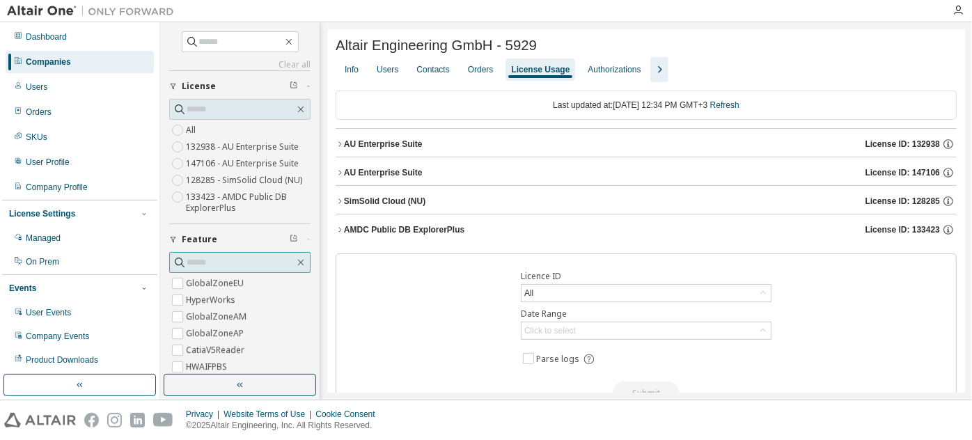
click at [229, 260] on input "text" at bounding box center [241, 263] width 108 height 14
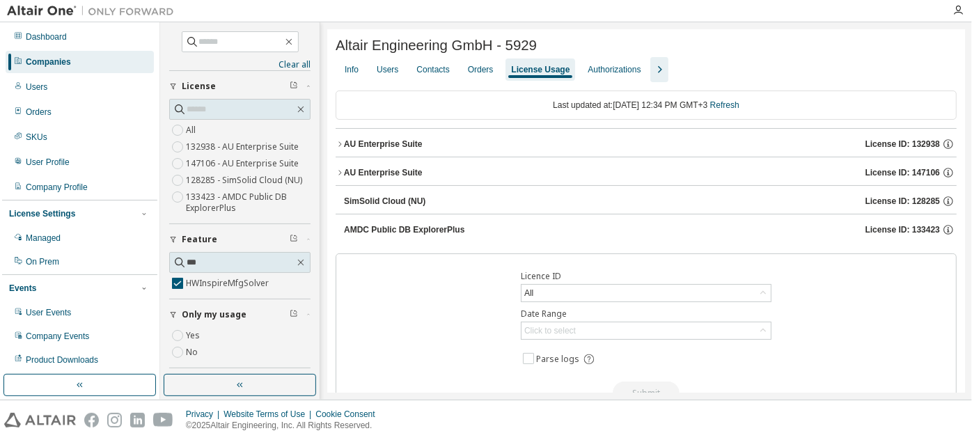
click at [350, 148] on div "AU Enterprise Suite" at bounding box center [383, 144] width 79 height 11
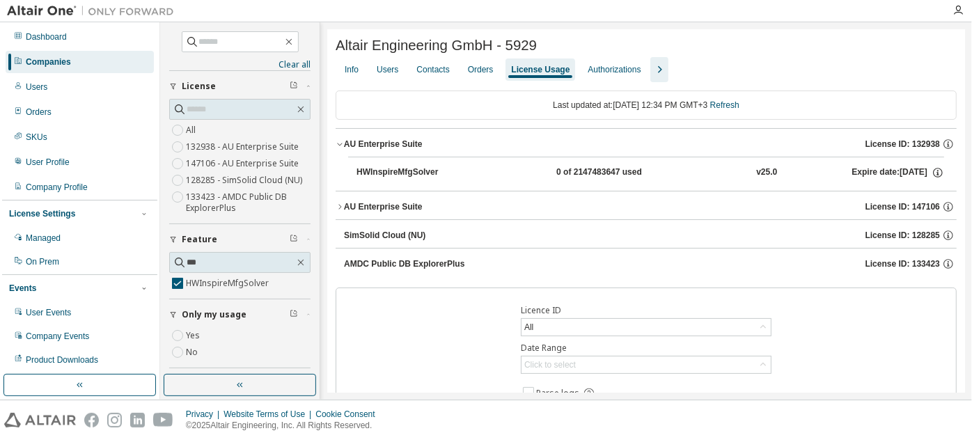
click at [350, 148] on div "AU Enterprise Suite" at bounding box center [383, 144] width 79 height 11
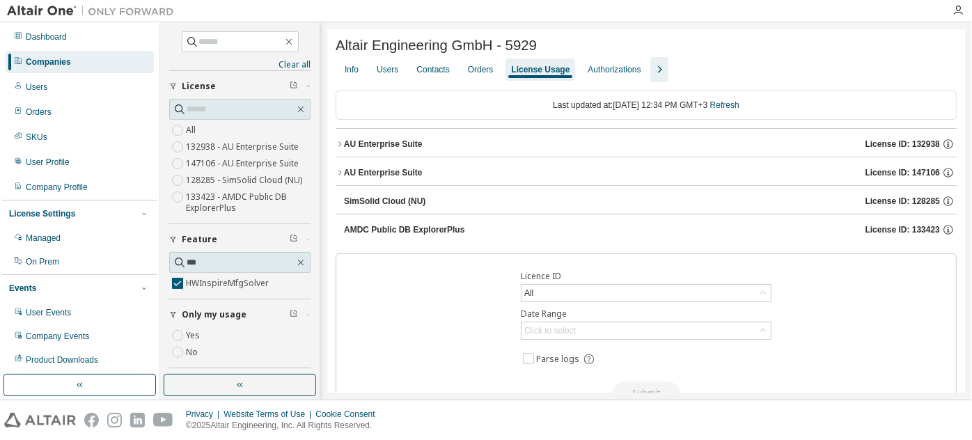
click at [352, 177] on div "AU Enterprise Suite" at bounding box center [383, 172] width 79 height 11
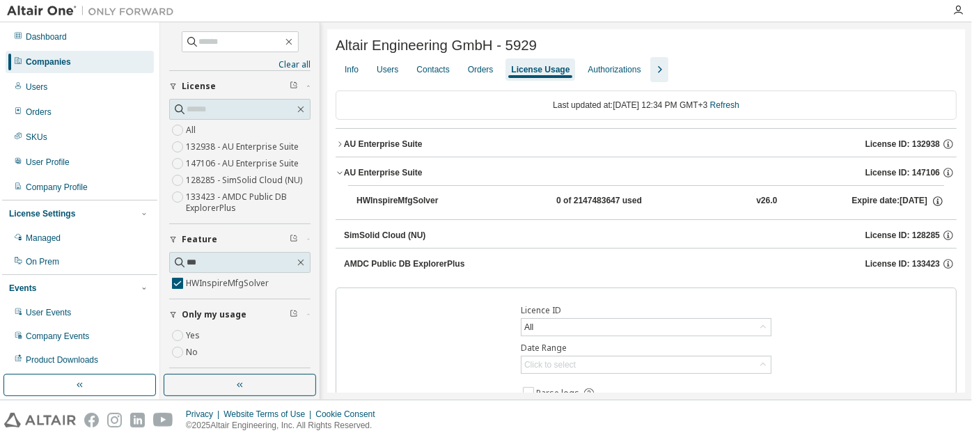
click at [352, 177] on div "AU Enterprise Suite" at bounding box center [383, 172] width 79 height 11
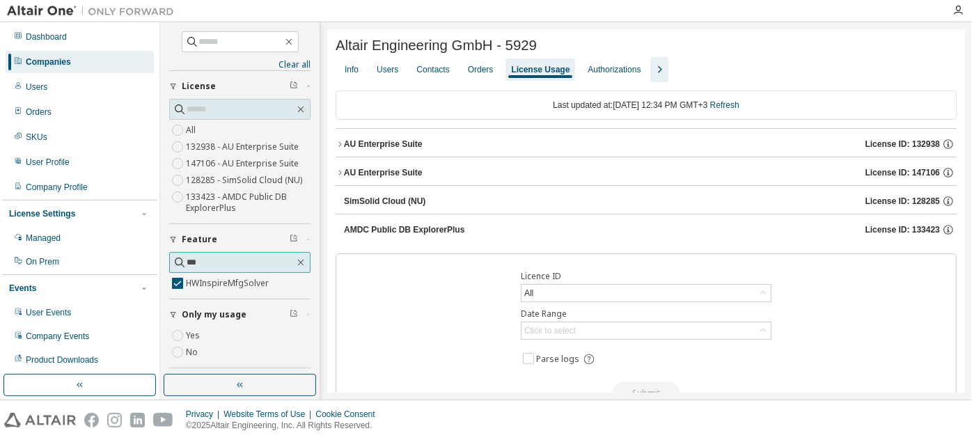
click at [215, 256] on input "***" at bounding box center [241, 263] width 108 height 14
type input "*"
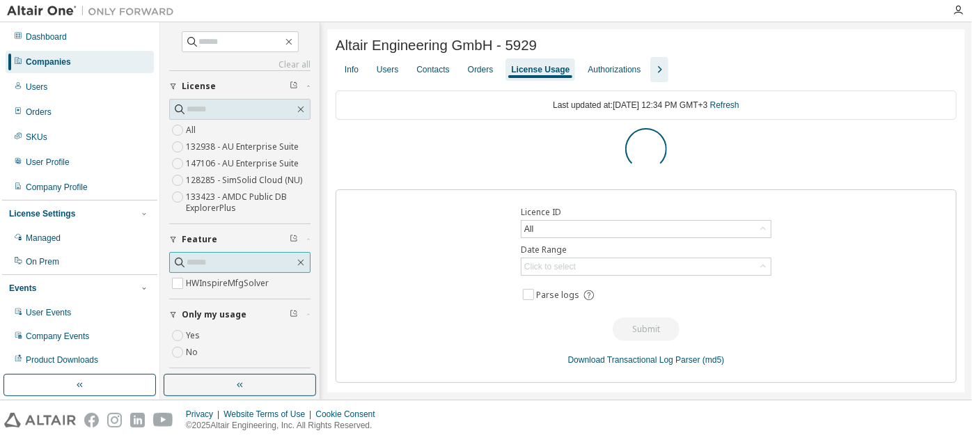
click at [220, 261] on input "text" at bounding box center [241, 263] width 108 height 14
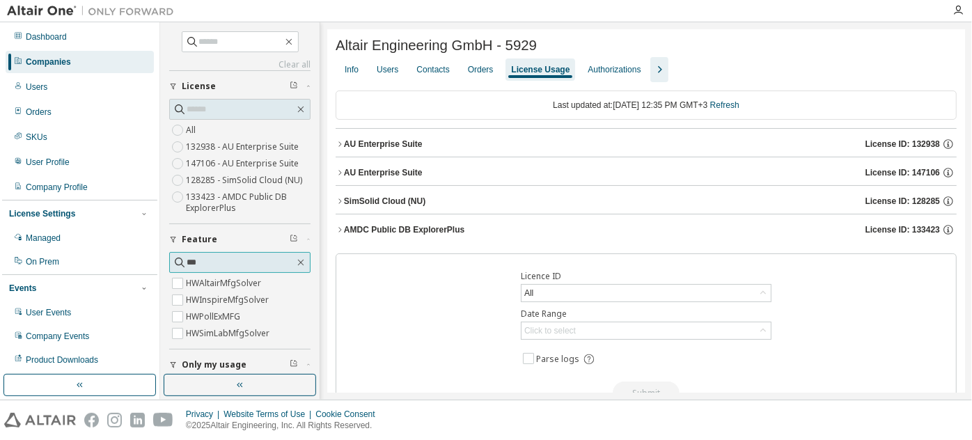
type input "***"
click at [215, 278] on label "HWAltairMfgSolver" at bounding box center [225, 283] width 78 height 17
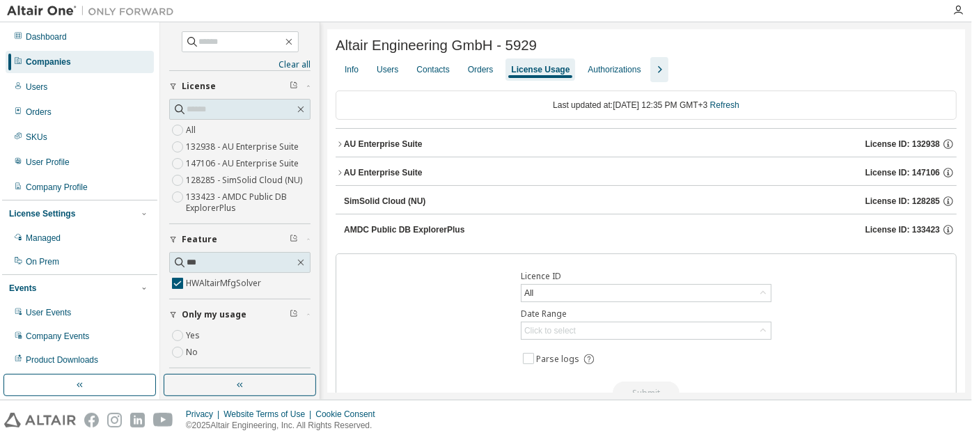
click at [373, 164] on button "AU Enterprise Suite License ID: 147106" at bounding box center [646, 172] width 621 height 31
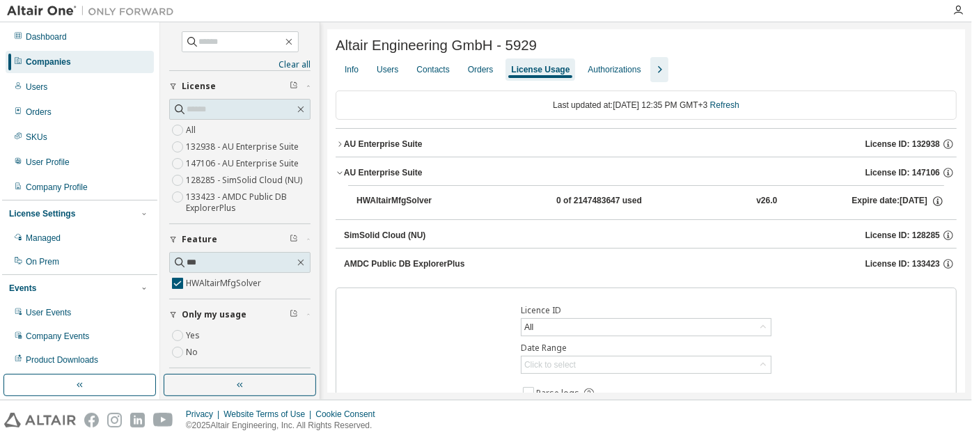
click at [380, 148] on div "AU Enterprise Suite" at bounding box center [383, 144] width 79 height 11
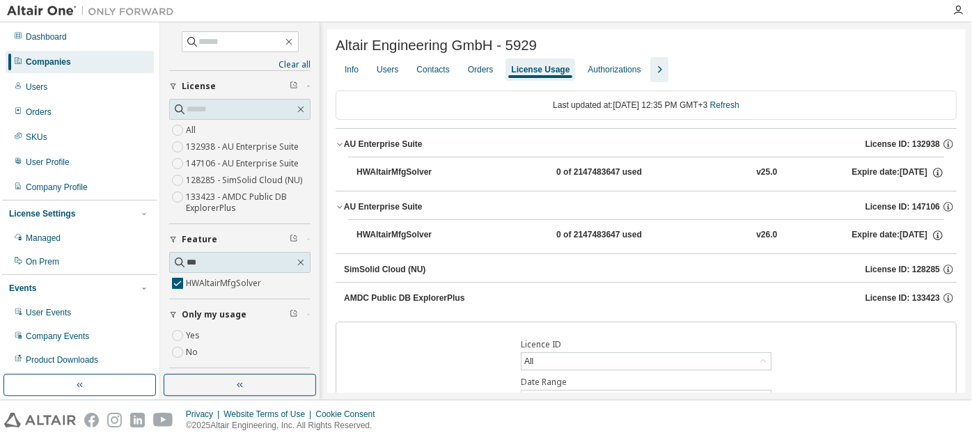
click at [380, 148] on div "AU Enterprise Suite" at bounding box center [383, 144] width 79 height 11
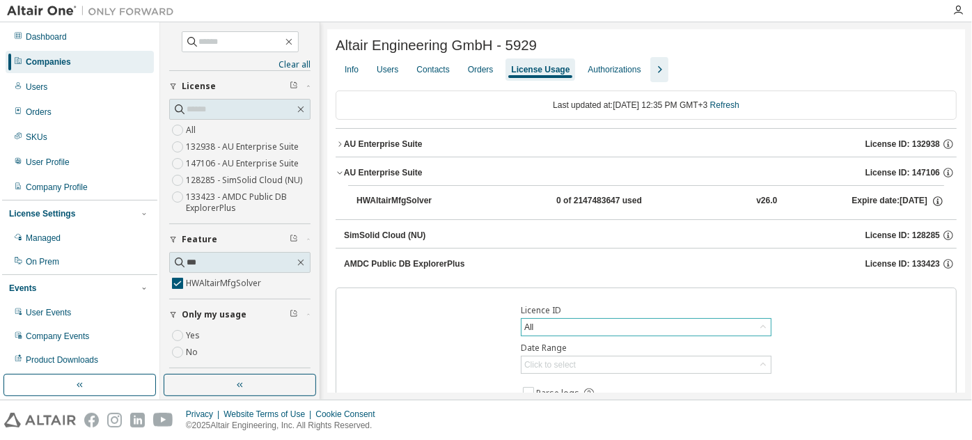
click at [556, 328] on div "All" at bounding box center [646, 327] width 249 height 17
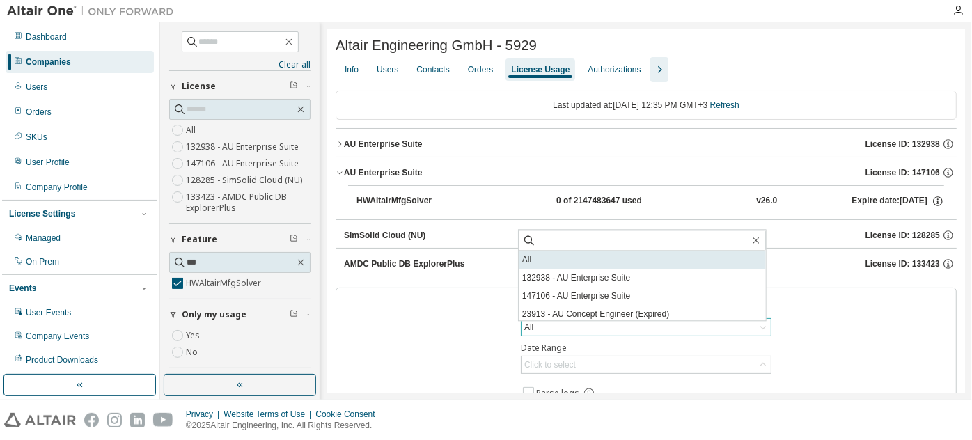
click at [566, 259] on li "All" at bounding box center [642, 260] width 247 height 18
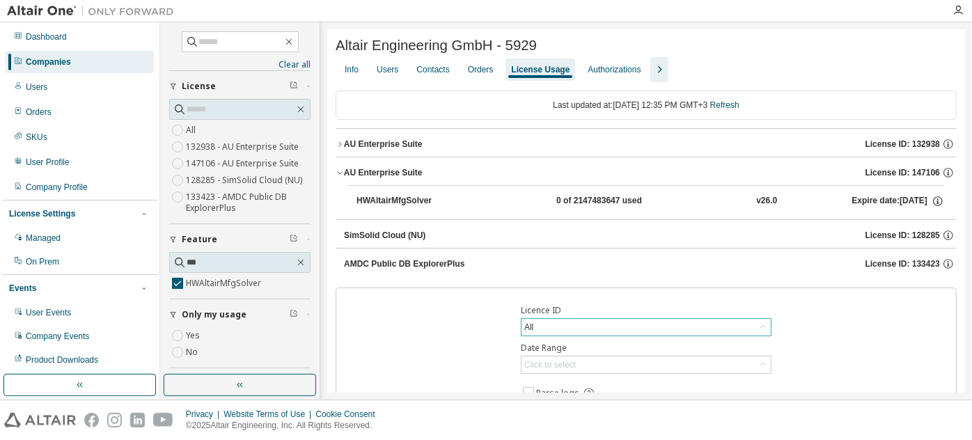
scroll to position [96, 0]
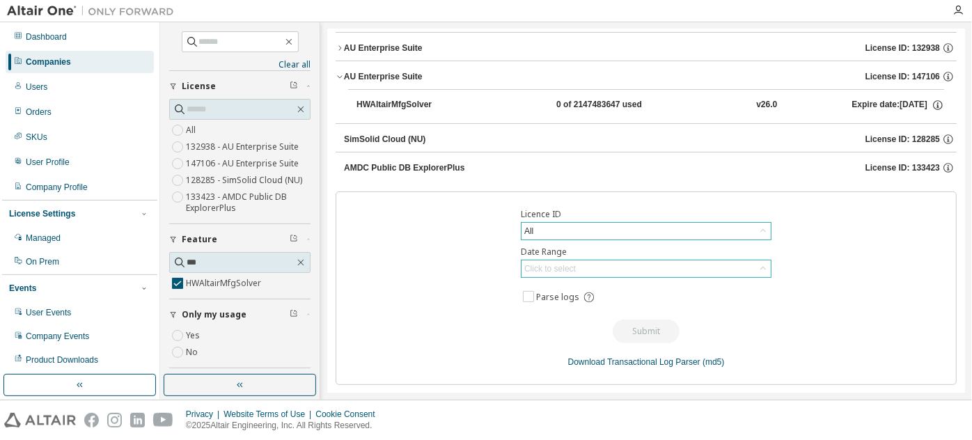
click at [728, 268] on div "Click to select" at bounding box center [646, 268] width 249 height 17
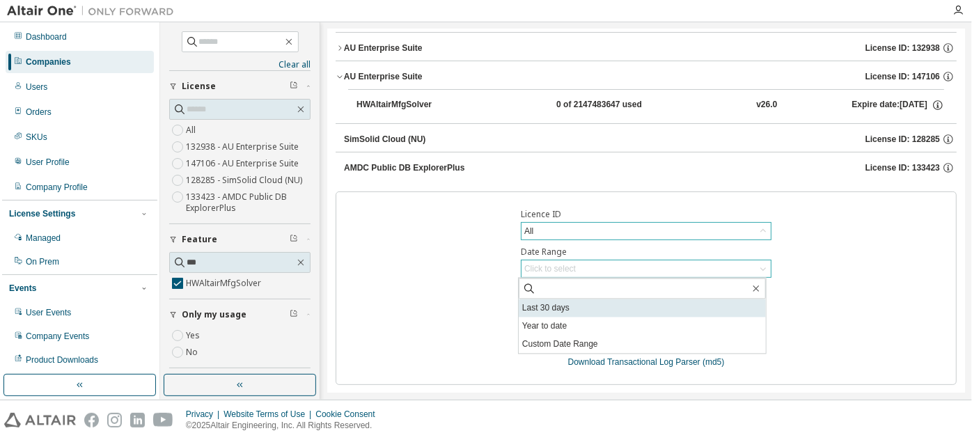
click at [652, 309] on li "Last 30 days" at bounding box center [642, 308] width 247 height 18
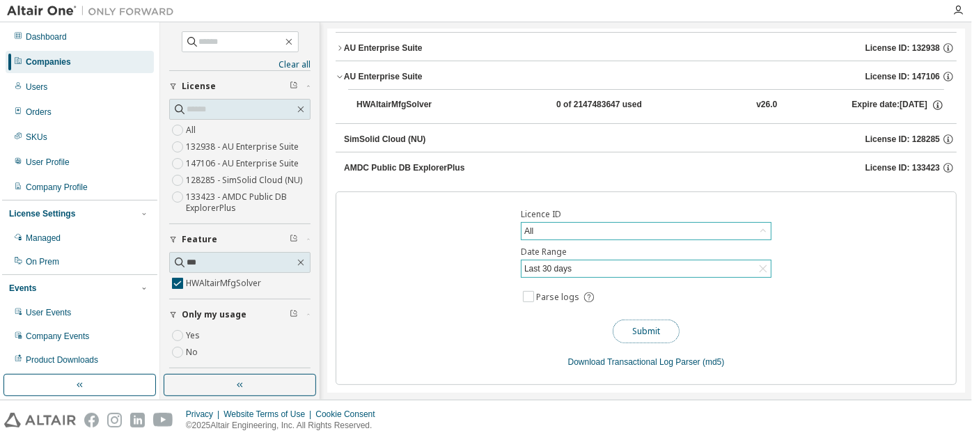
click at [642, 328] on button "Submit" at bounding box center [646, 332] width 67 height 24
click at [564, 412] on div "Privacy Website Terms of Use Cookie Consent © 2025 Altair Engineering, Inc. All…" at bounding box center [486, 420] width 972 height 40
click at [622, 270] on div "Last 30 days" at bounding box center [646, 268] width 249 height 17
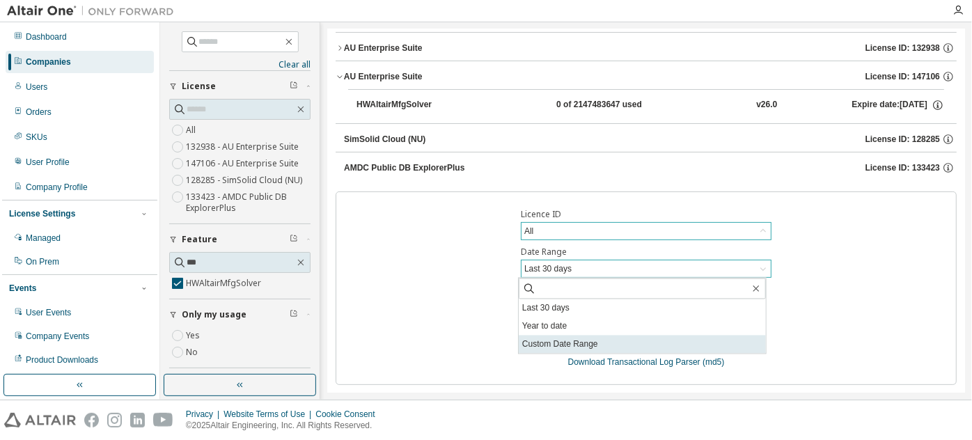
click at [579, 338] on li "Custom Date Range" at bounding box center [642, 345] width 247 height 18
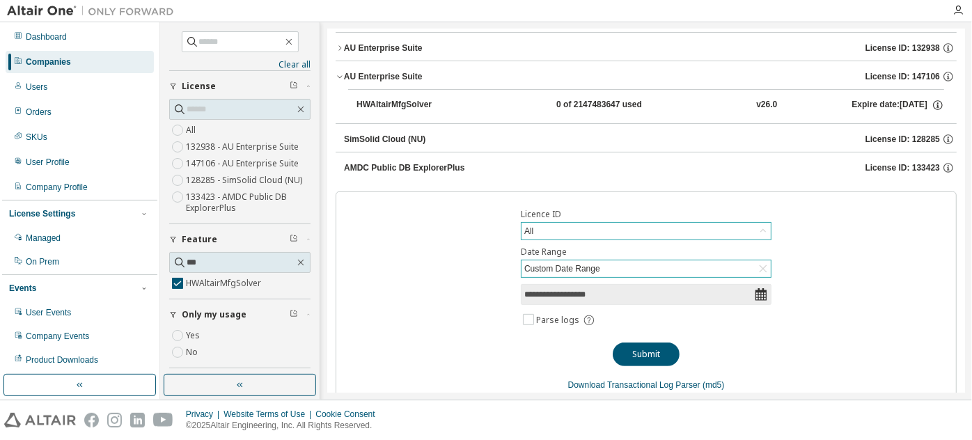
click at [761, 295] on icon at bounding box center [761, 294] width 11 height 13
click at [756, 295] on icon at bounding box center [761, 294] width 11 height 13
click at [677, 292] on input "**********" at bounding box center [639, 295] width 230 height 14
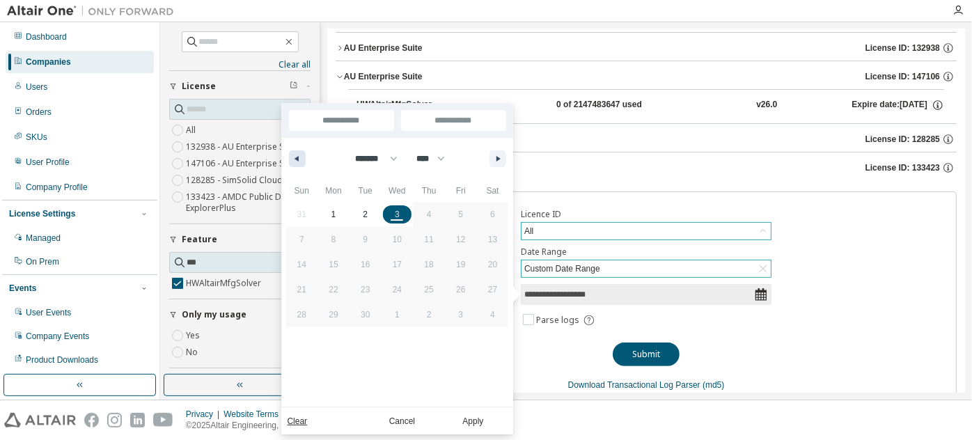
click at [297, 159] on icon "button" at bounding box center [295, 159] width 7 height 6
select select "*"
click at [396, 272] on span "13" at bounding box center [397, 264] width 9 height 25
type input "*"
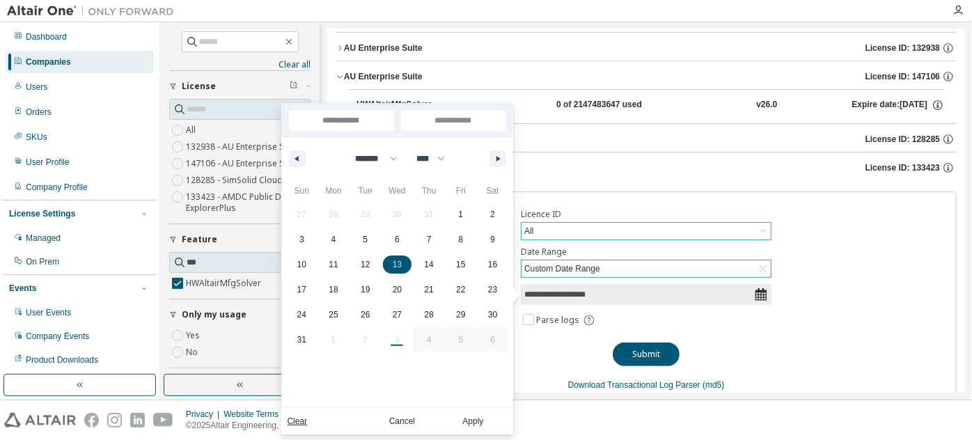
type input "**********"
click at [497, 162] on button "button" at bounding box center [498, 158] width 17 height 17
select select "*"
click at [400, 214] on span "3" at bounding box center [398, 214] width 32 height 18
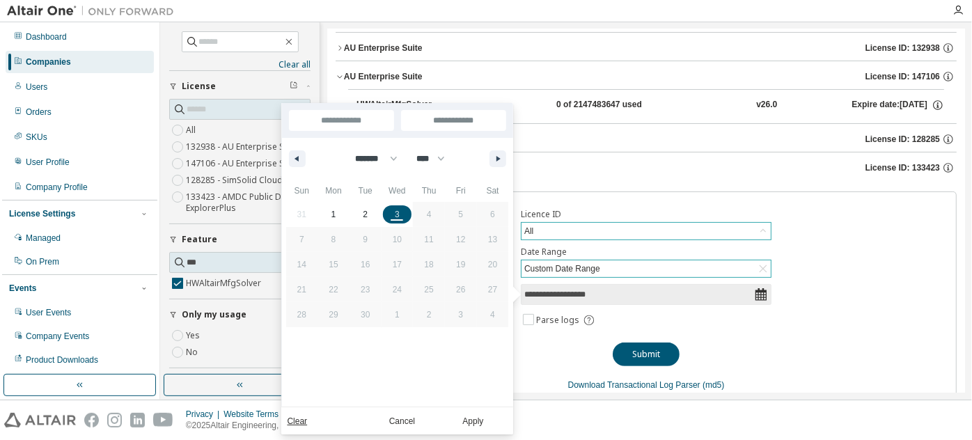
type input "**"
type input "**********"
select select "*"
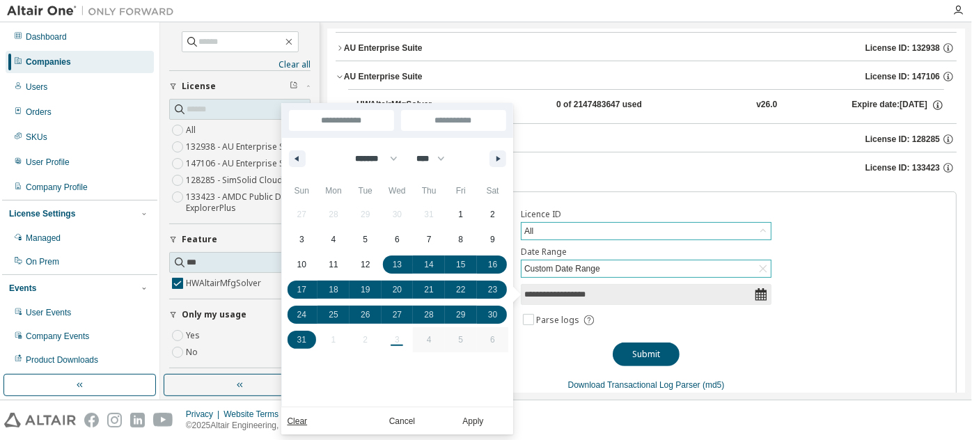
click at [559, 356] on div "**********" at bounding box center [646, 300] width 621 height 217
click at [483, 425] on button "Apply" at bounding box center [473, 420] width 67 height 15
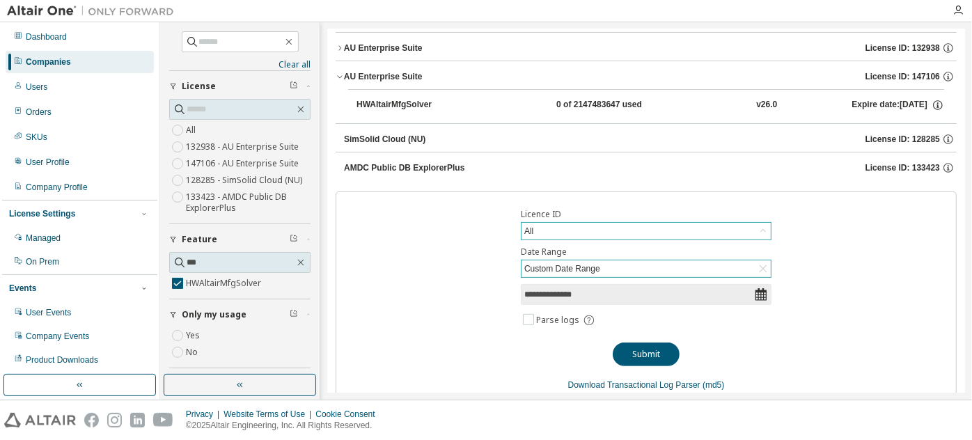
click at [584, 229] on div "All" at bounding box center [646, 231] width 249 height 17
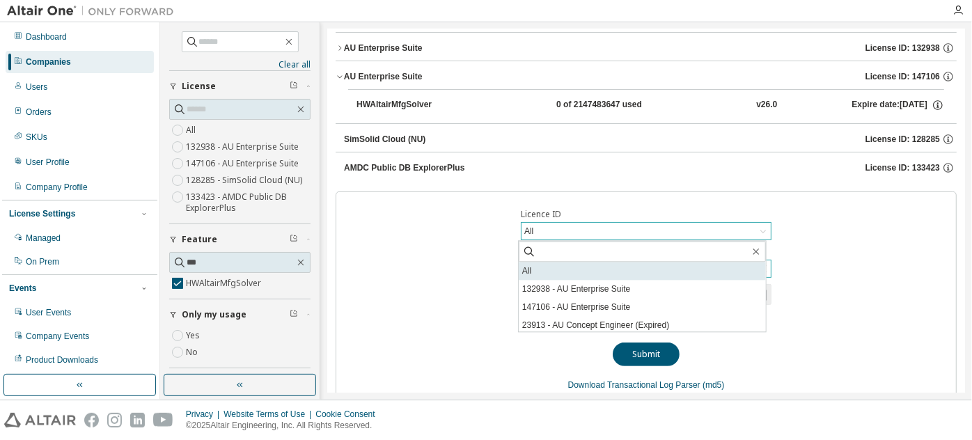
click at [570, 270] on li "All" at bounding box center [642, 271] width 247 height 18
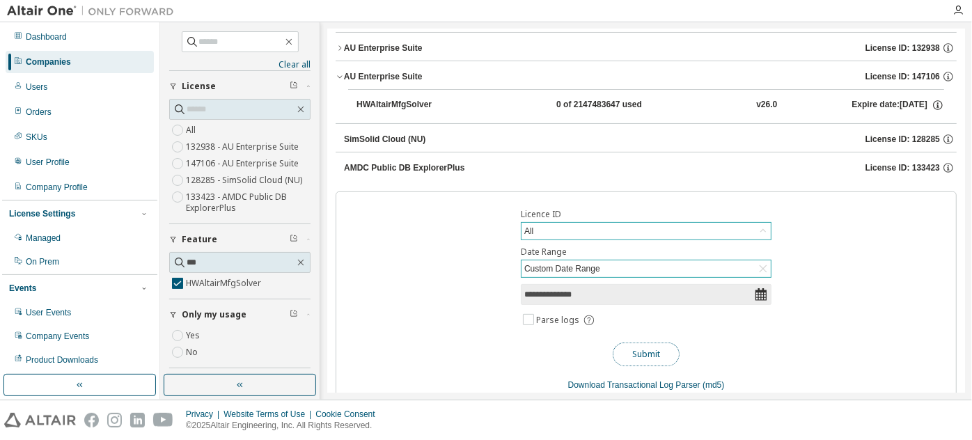
click at [641, 361] on button "Submit" at bounding box center [646, 355] width 67 height 24
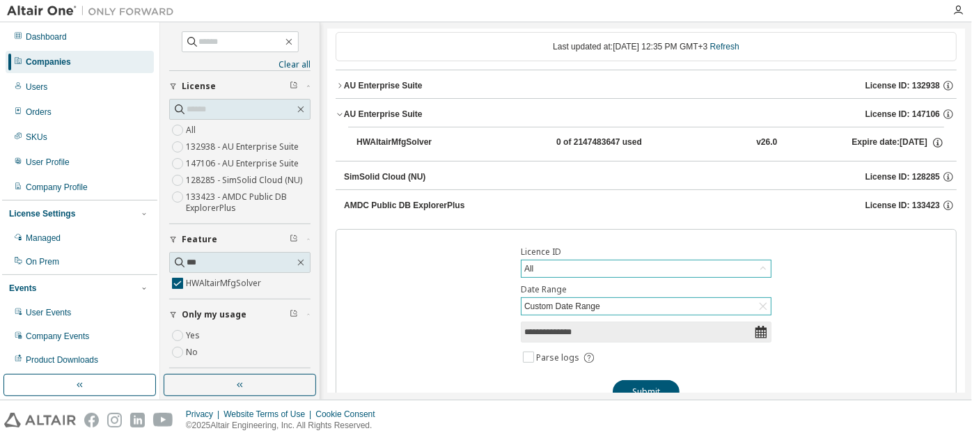
scroll to position [0, 0]
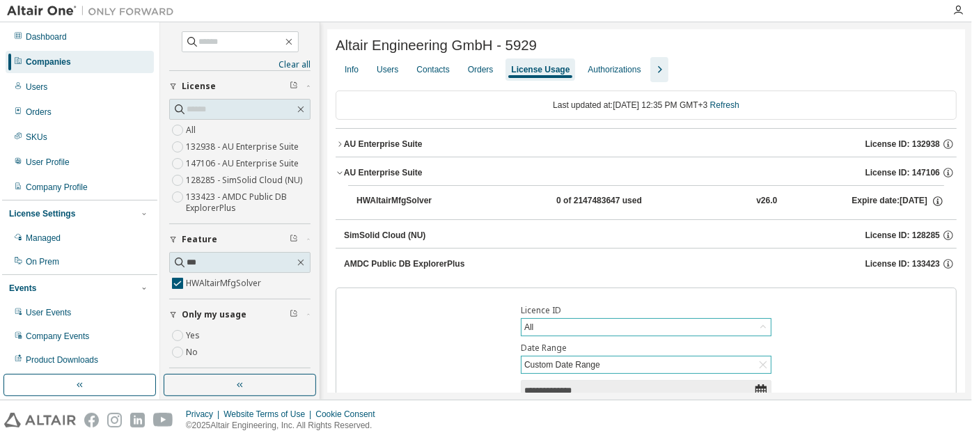
click at [795, 46] on div at bounding box center [801, 46] width 311 height 6
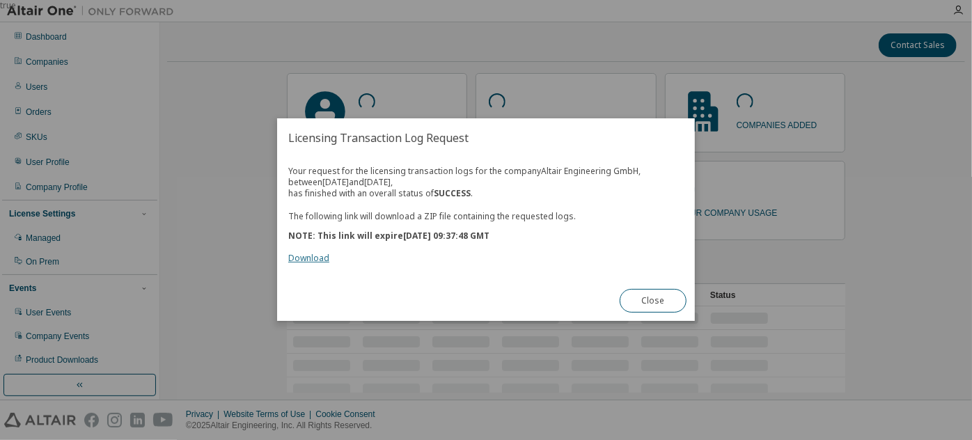
click at [302, 259] on link "Download" at bounding box center [308, 259] width 41 height 12
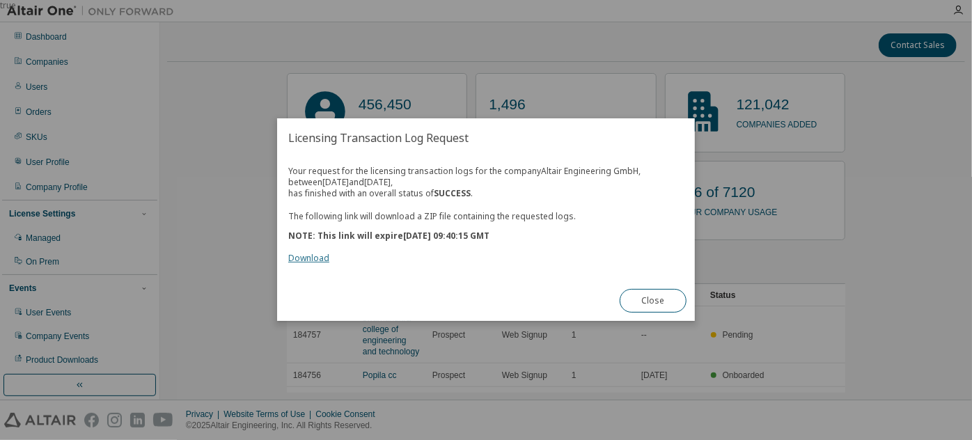
click at [313, 261] on link "Download" at bounding box center [308, 259] width 41 height 12
click at [325, 258] on link "Download" at bounding box center [308, 259] width 41 height 12
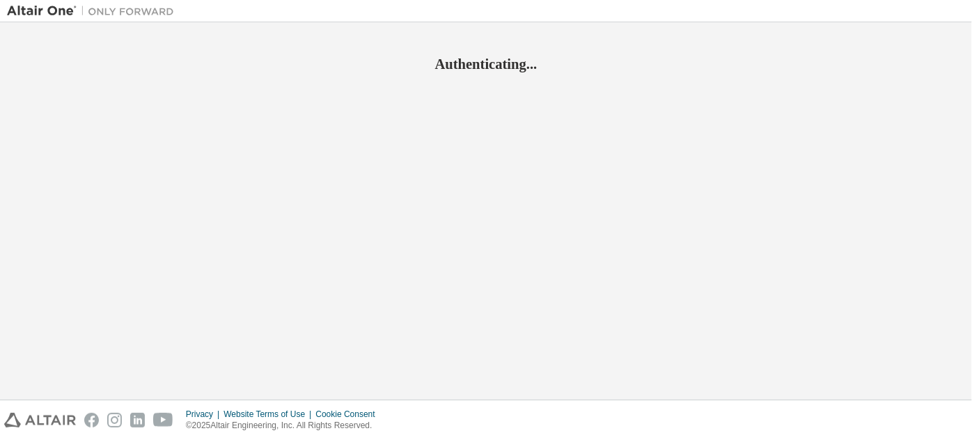
click at [32, 185] on div "Authenticating..." at bounding box center [486, 211] width 958 height 364
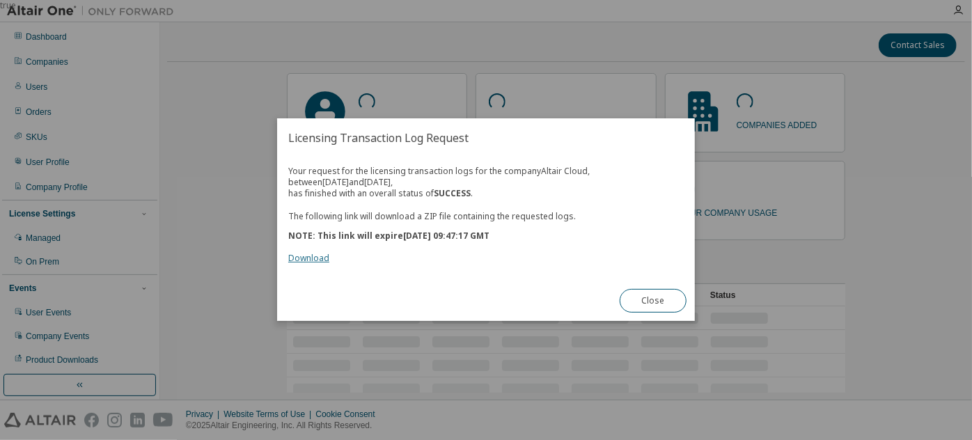
click at [313, 253] on link "Download" at bounding box center [308, 259] width 41 height 12
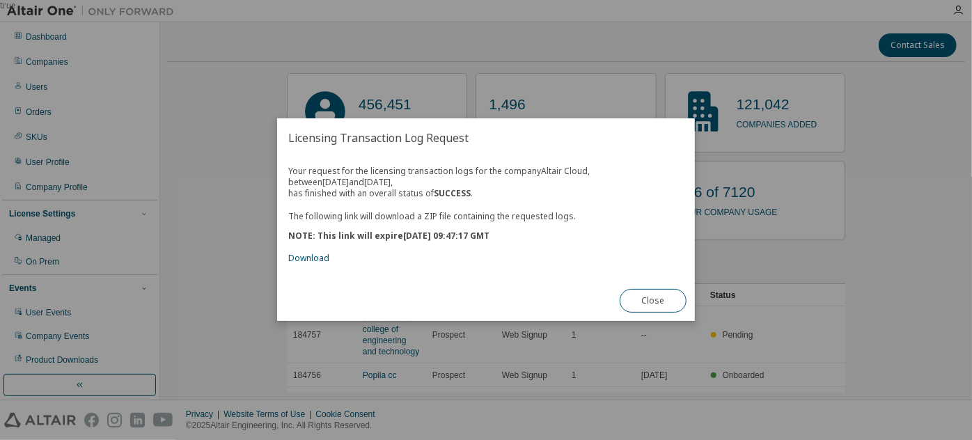
click at [1, 382] on div "true" at bounding box center [486, 220] width 972 height 440
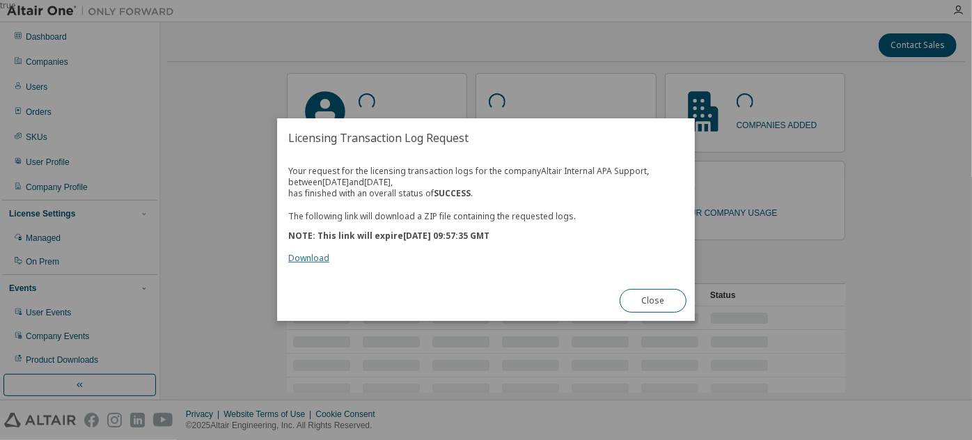
click at [327, 261] on link "Download" at bounding box center [308, 259] width 41 height 12
click at [318, 257] on link "Download" at bounding box center [308, 259] width 41 height 12
